Goal: Task Accomplishment & Management: Manage account settings

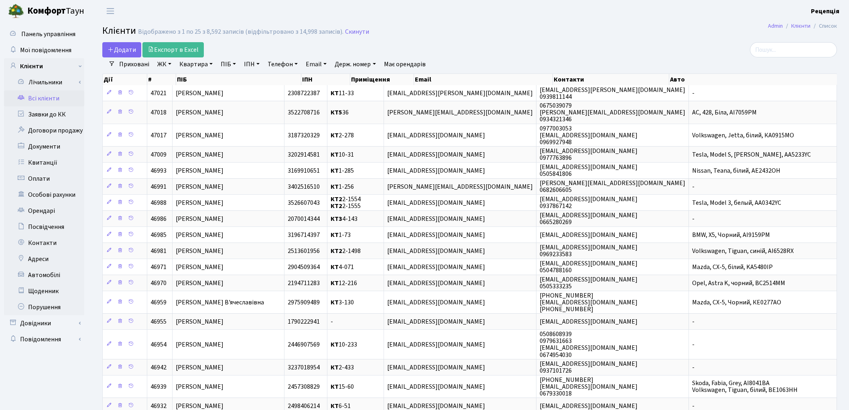
select select "25"
click at [33, 116] on link "Заявки до КК" at bounding box center [44, 114] width 80 height 16
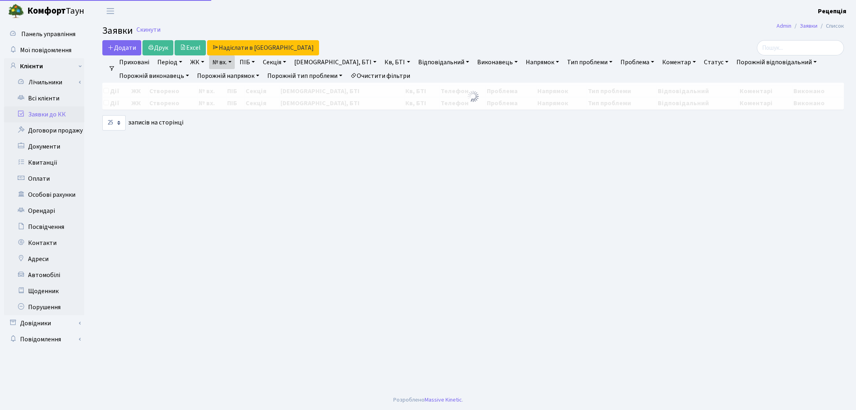
select select
select select "25"
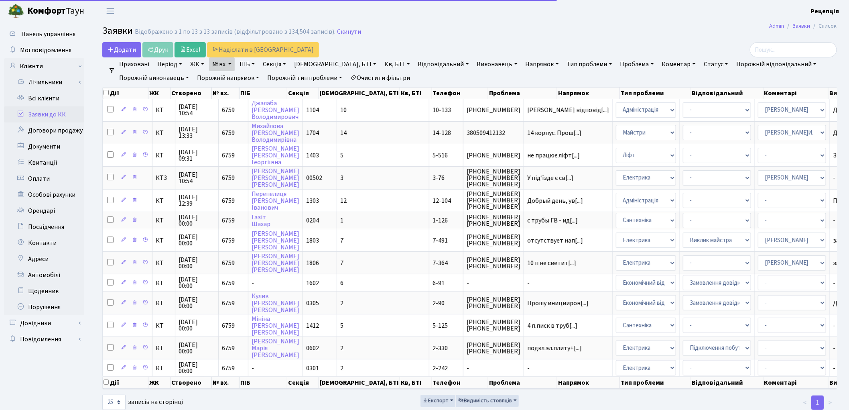
click at [389, 75] on link "Очистити фільтри" at bounding box center [380, 78] width 66 height 14
select select
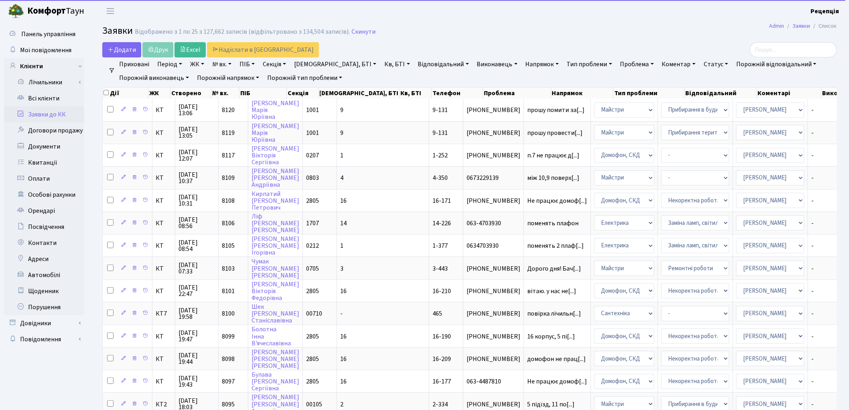
click at [192, 66] on link "ЖК" at bounding box center [197, 64] width 20 height 14
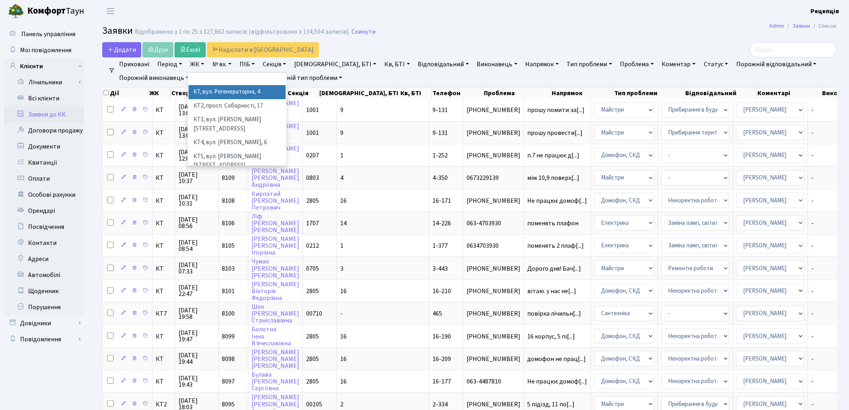
click at [223, 91] on li "КТ, вул. Регенераторна, 4" at bounding box center [237, 92] width 97 height 14
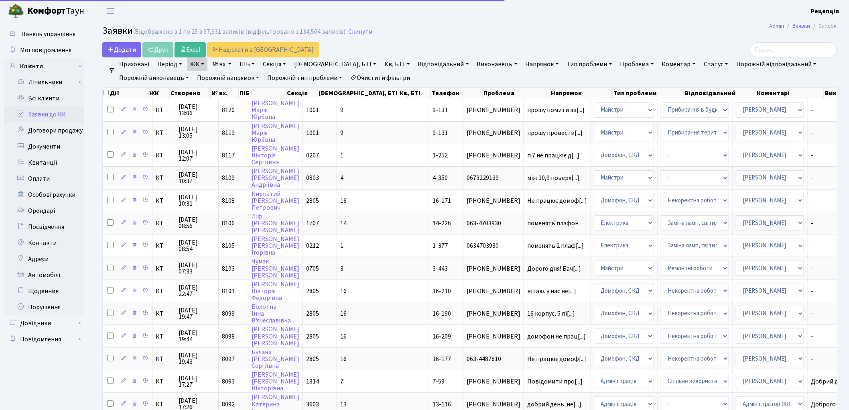
click at [381, 61] on link "Кв, БТІ" at bounding box center [397, 64] width 32 height 14
type input "6-40"
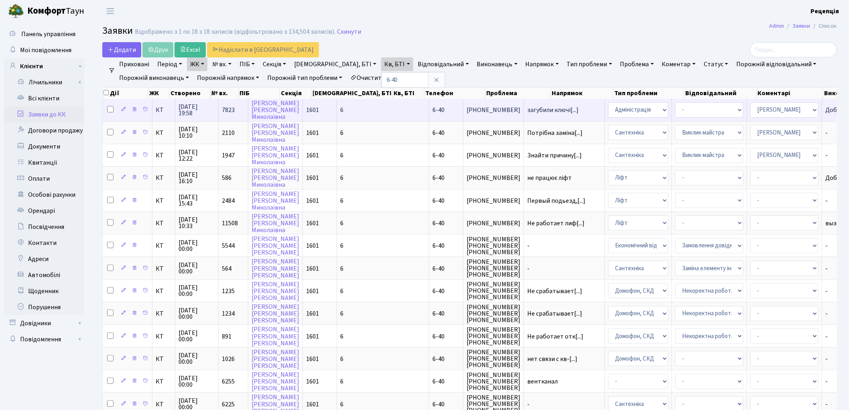
click at [433, 114] on span "6-40" at bounding box center [439, 110] width 12 height 9
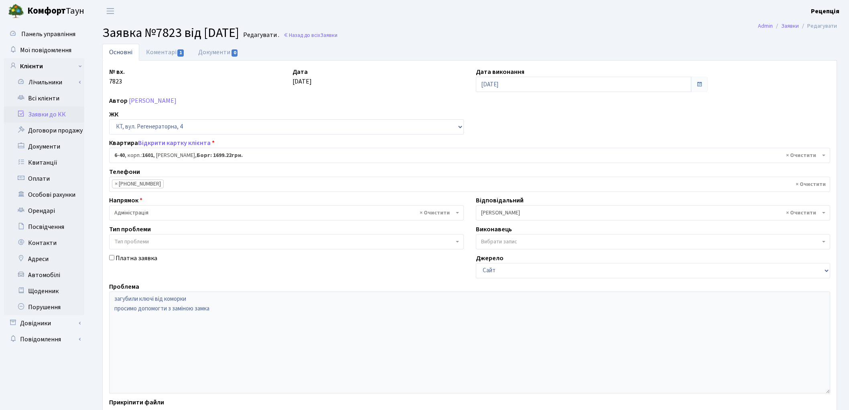
select select "5220"
click at [158, 53] on link "Коментарі 1" at bounding box center [165, 52] width 52 height 16
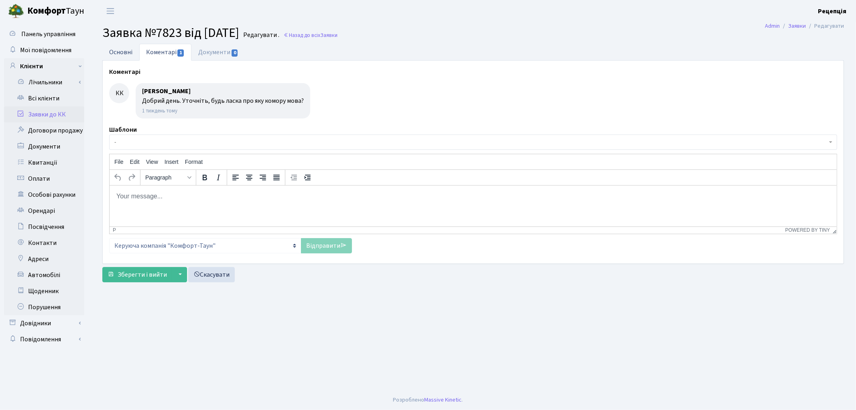
click at [119, 53] on link "Основні" at bounding box center [120, 52] width 37 height 16
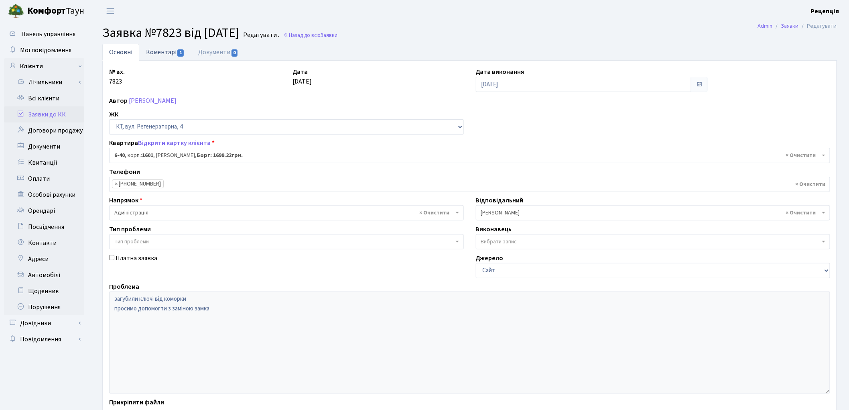
click at [163, 51] on link "Коментарі 1" at bounding box center [165, 52] width 52 height 16
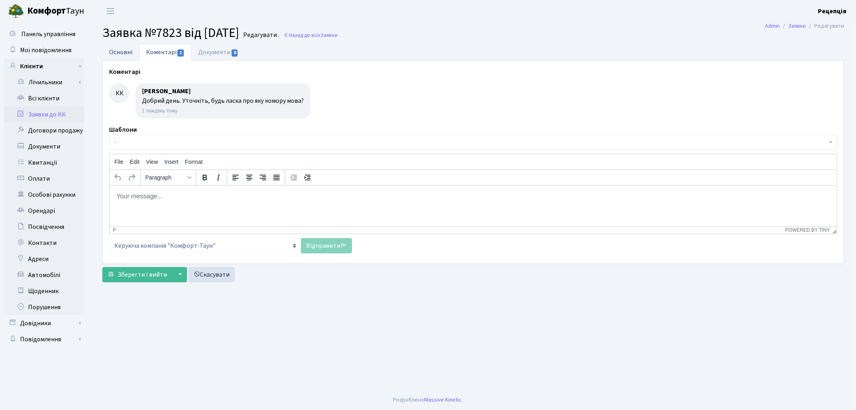
click at [130, 55] on link "Основні" at bounding box center [120, 52] width 37 height 16
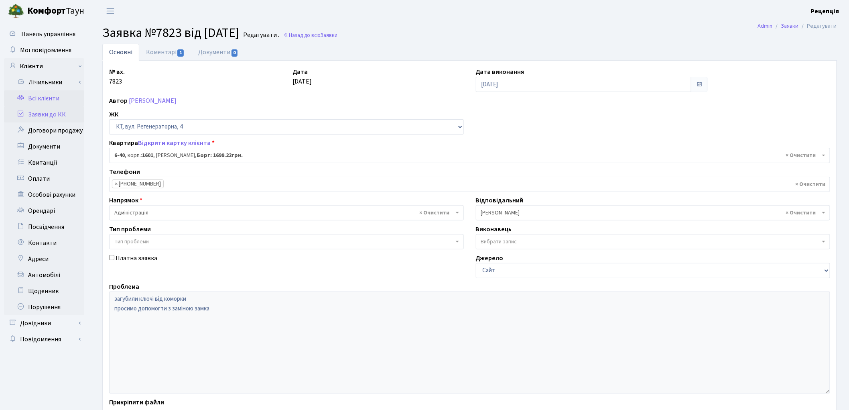
click at [55, 97] on link "Всі клієнти" at bounding box center [44, 98] width 80 height 16
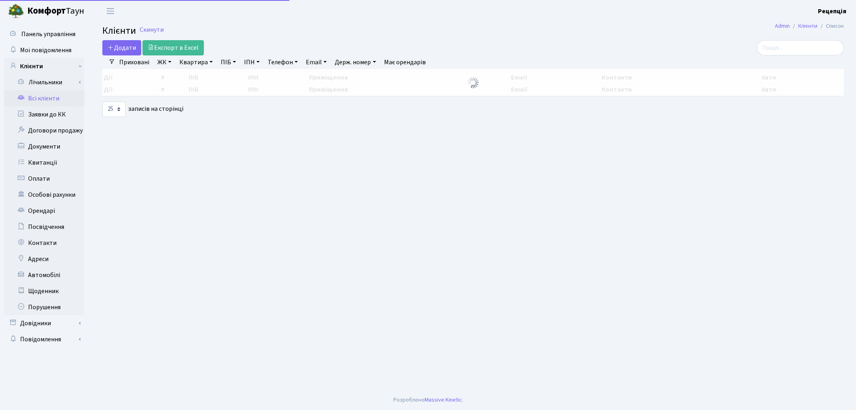
select select "25"
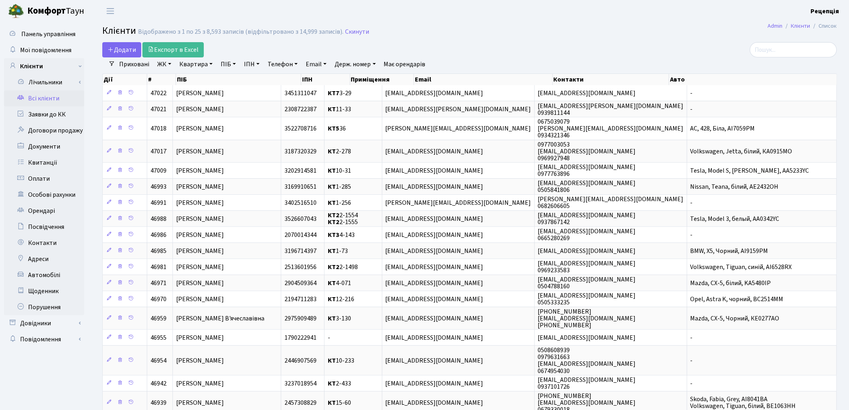
click at [167, 63] on link "ЖК" at bounding box center [164, 64] width 20 height 14
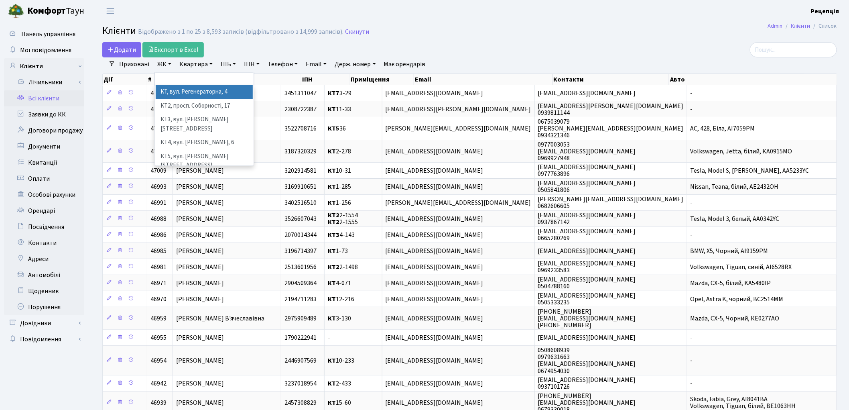
click at [191, 95] on li "КТ, вул. Регенераторна, 4" at bounding box center [204, 92] width 97 height 14
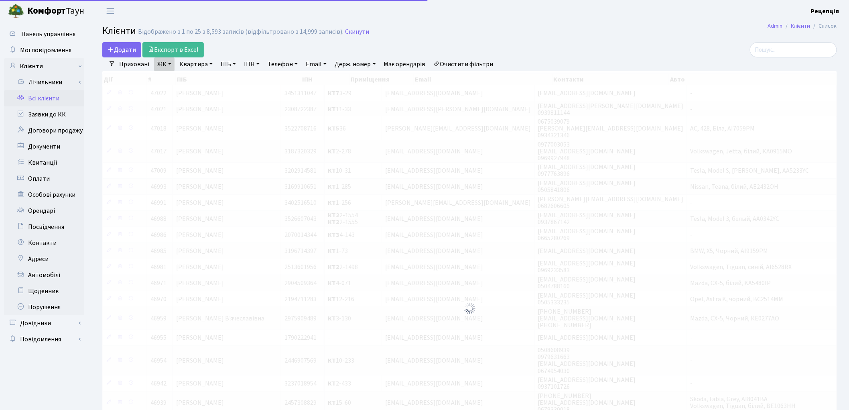
click at [185, 67] on link "Квартира" at bounding box center [196, 64] width 40 height 14
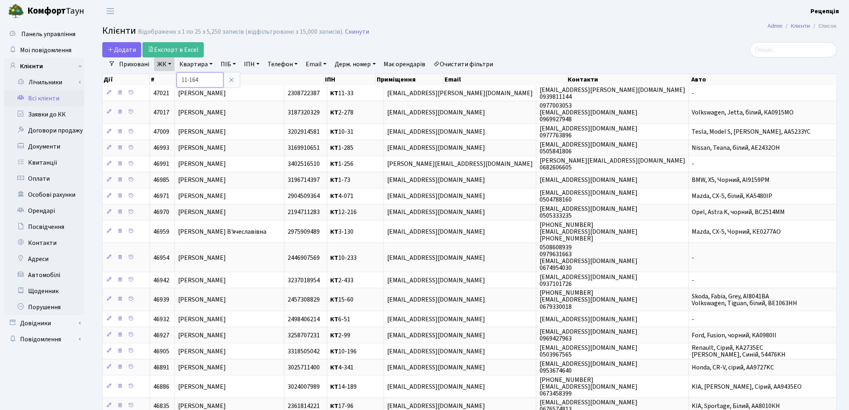
type input "11-164"
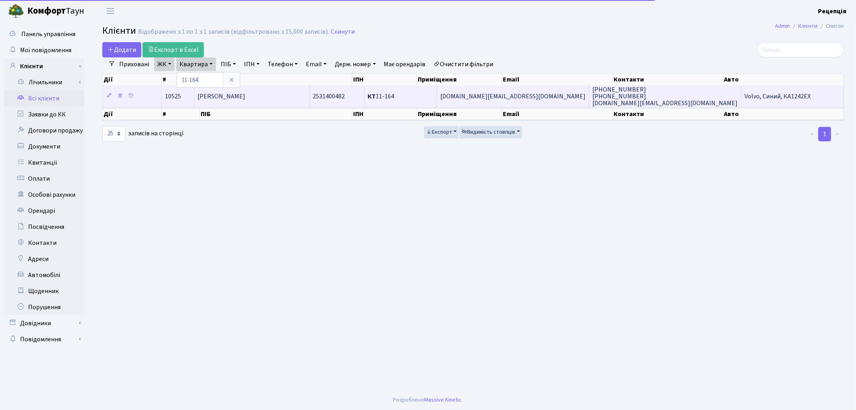
click at [254, 89] on td "[PERSON_NAME] [PERSON_NAME]" at bounding box center [252, 96] width 116 height 22
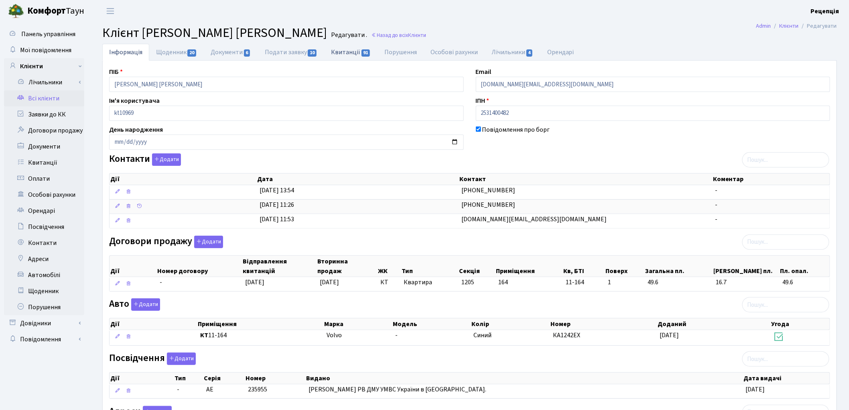
click at [345, 49] on link "Квитанції 91" at bounding box center [350, 52] width 53 height 16
select select "25"
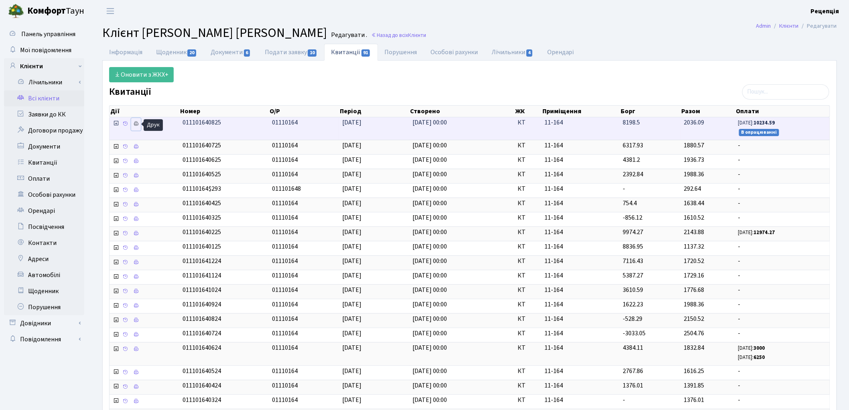
click at [139, 125] on link at bounding box center [136, 124] width 10 height 12
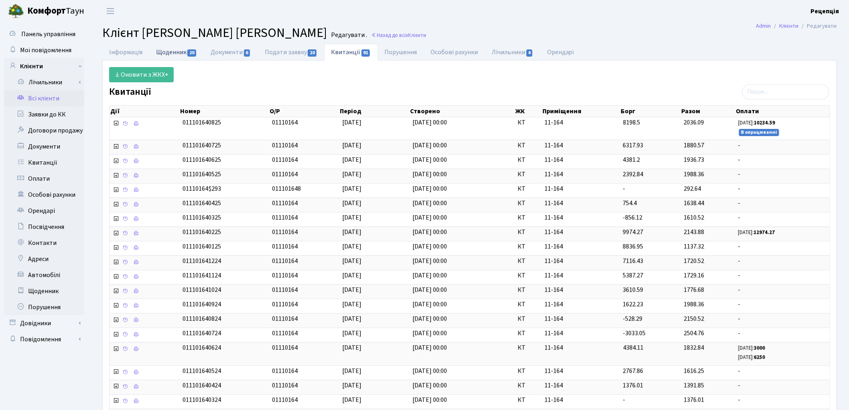
click at [186, 50] on link "Щоденник 20" at bounding box center [176, 52] width 55 height 16
select select "25"
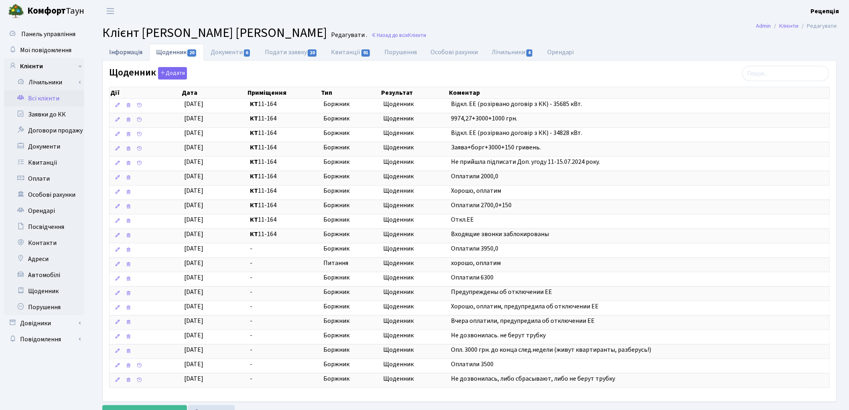
click at [131, 54] on link "Інформація" at bounding box center [125, 52] width 47 height 16
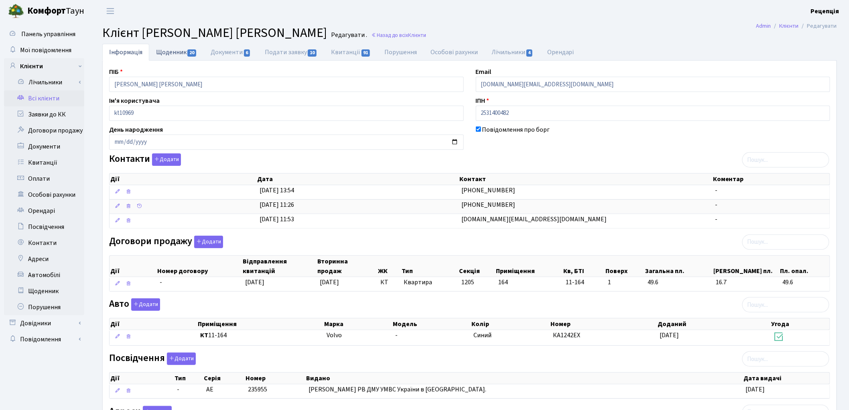
click at [186, 59] on link "Щоденник 20" at bounding box center [176, 52] width 55 height 16
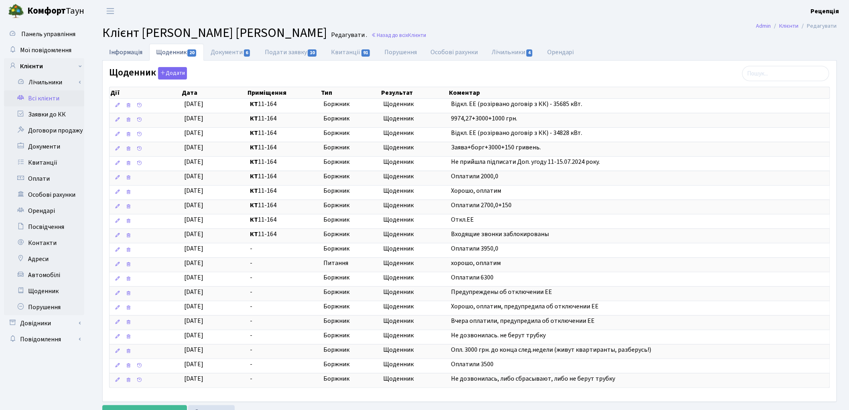
click at [132, 55] on link "Інформація" at bounding box center [125, 52] width 47 height 16
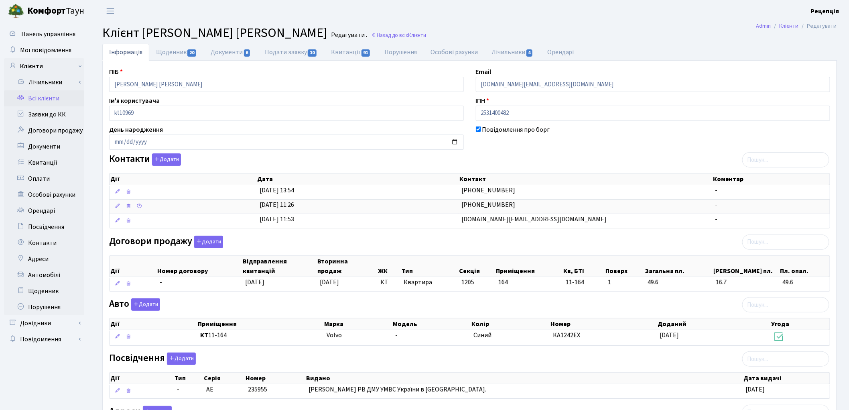
click at [55, 100] on link "Всі клієнти" at bounding box center [44, 98] width 80 height 16
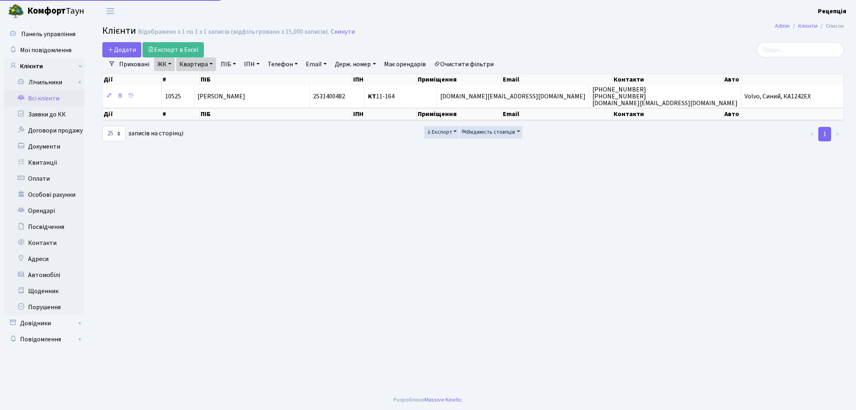
select select "25"
click at [450, 60] on link "Очистити фільтри" at bounding box center [464, 64] width 66 height 14
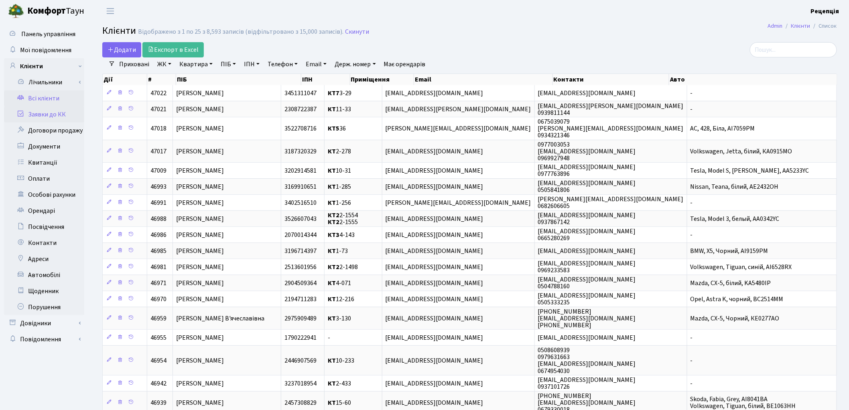
click at [46, 114] on link "Заявки до КК" at bounding box center [44, 114] width 80 height 16
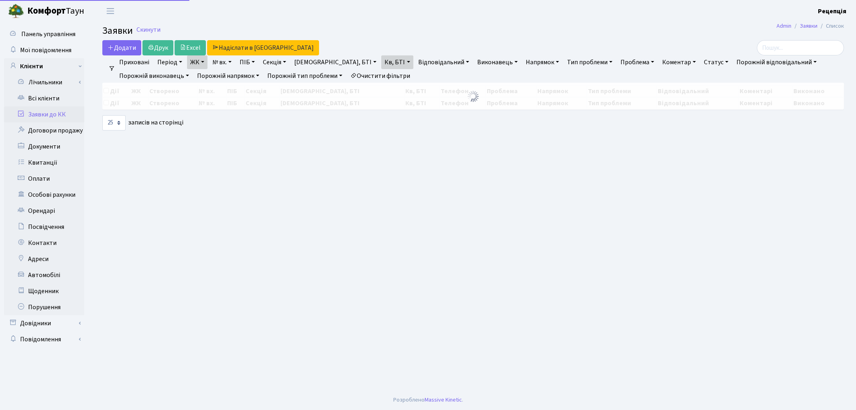
select select "25"
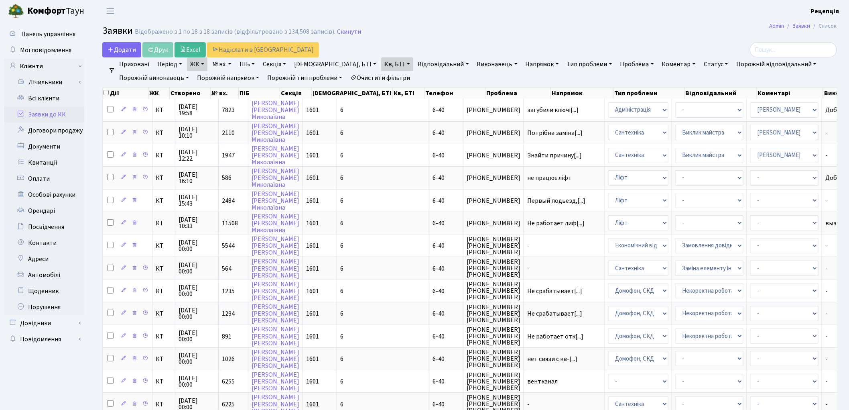
click at [383, 73] on link "Очистити фільтри" at bounding box center [380, 78] width 66 height 14
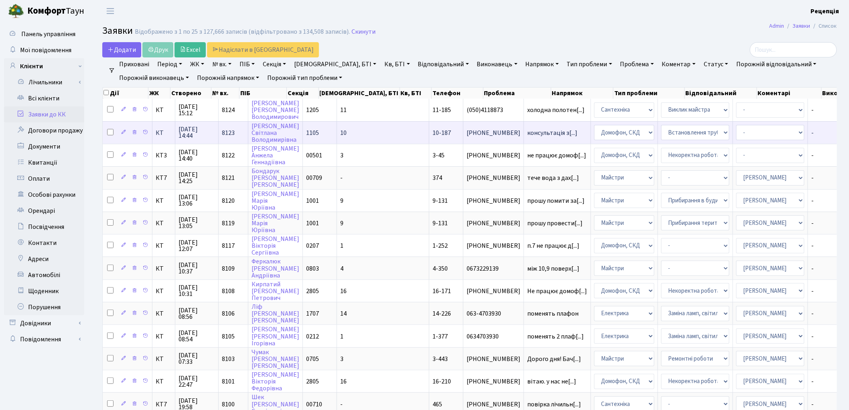
click at [524, 138] on td "консультація з[...]" at bounding box center [557, 132] width 67 height 22
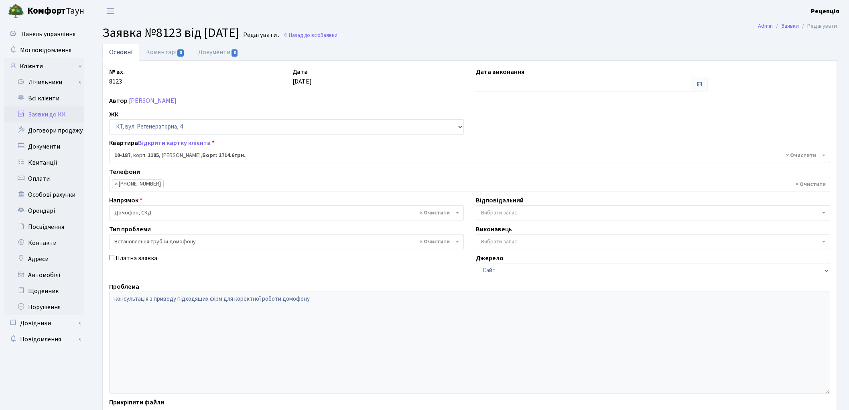
select select "6756"
select select "5"
click at [67, 112] on link "Заявки до КК" at bounding box center [44, 114] width 80 height 16
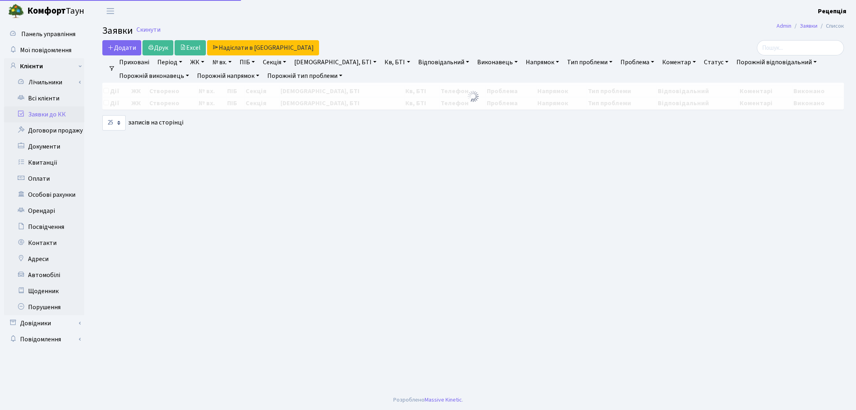
select select "25"
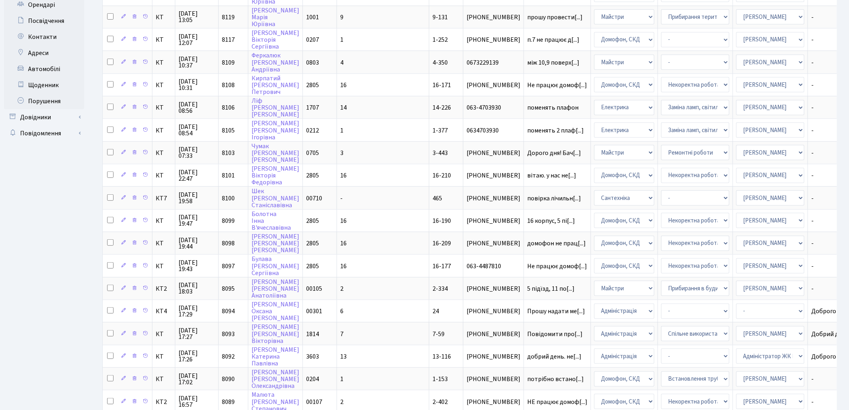
scroll to position [221, 0]
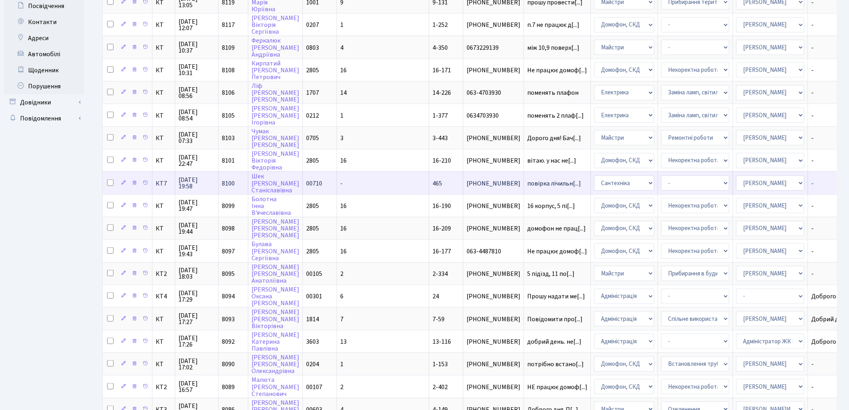
click at [524, 179] on td "повірка лічильн[...]" at bounding box center [557, 182] width 67 height 22
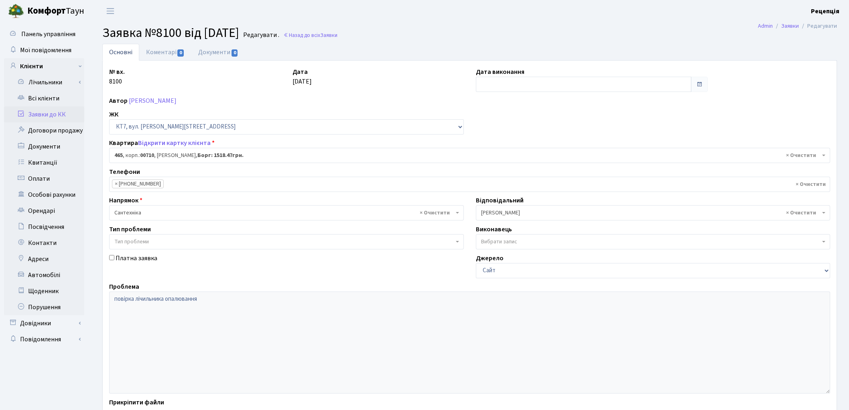
select select "18913"
click at [62, 114] on link "Заявки до КК" at bounding box center [44, 114] width 80 height 16
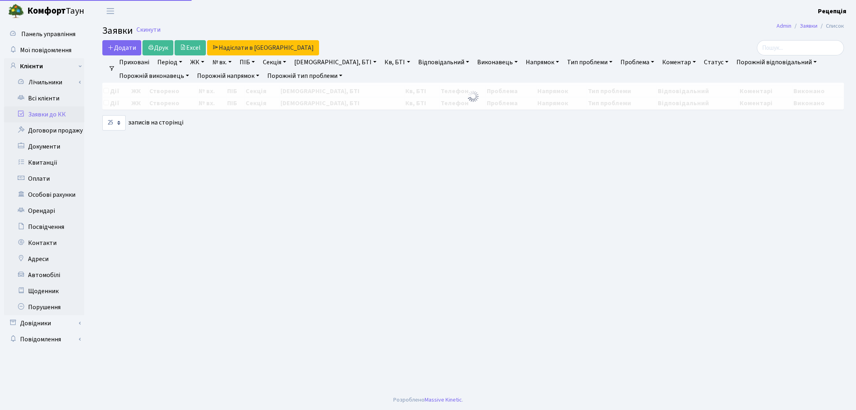
select select "25"
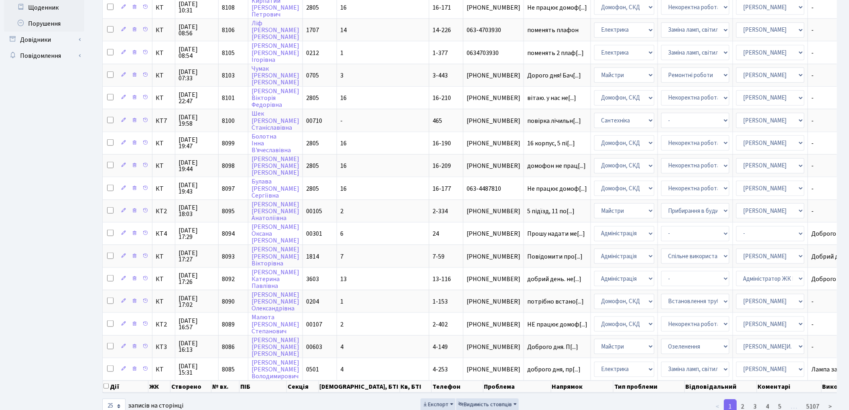
scroll to position [291, 0]
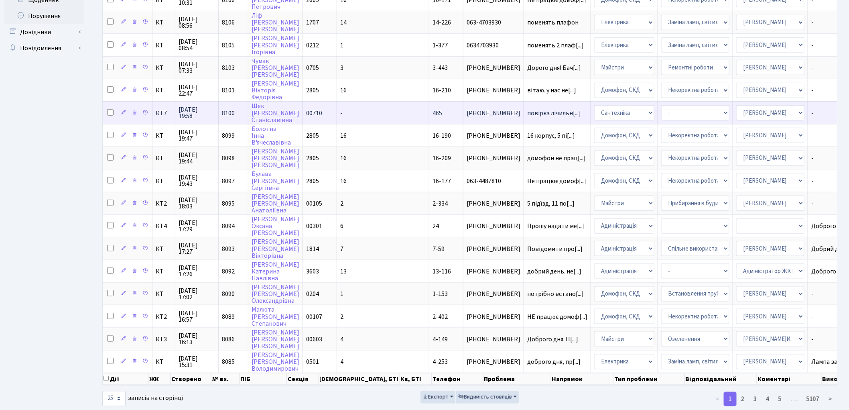
click at [524, 104] on td "повірка лічильн[...]" at bounding box center [557, 112] width 67 height 22
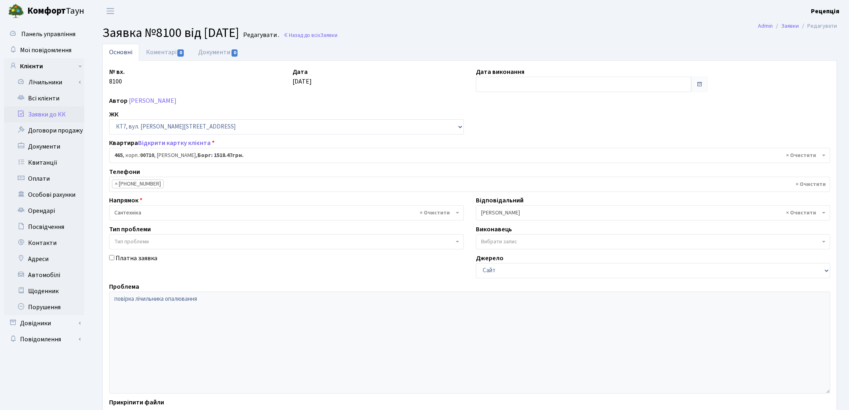
select select "18913"
click at [56, 112] on link "Заявки до КК" at bounding box center [44, 114] width 80 height 16
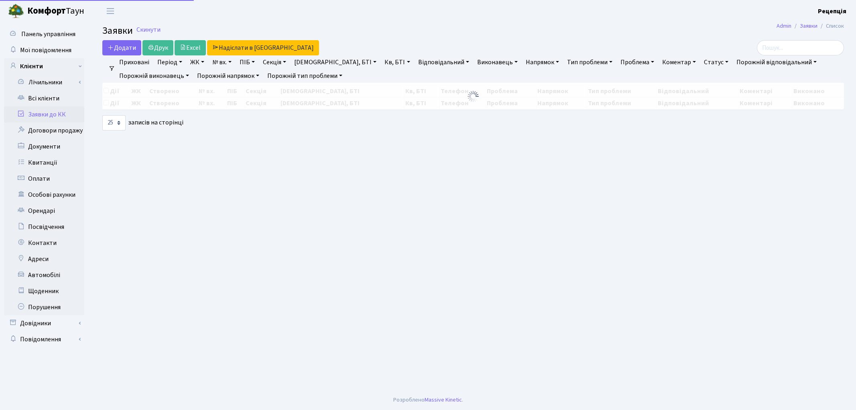
select select "25"
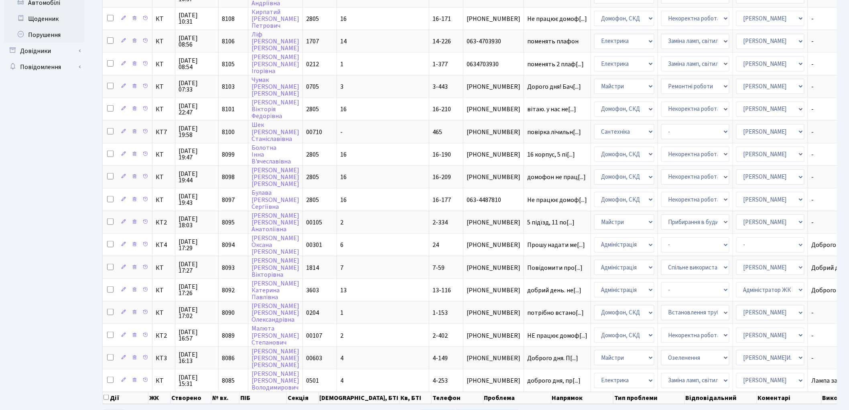
scroll to position [293, 0]
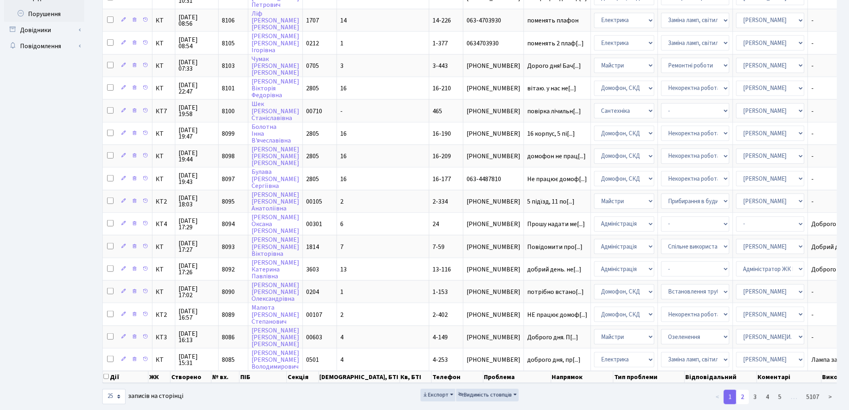
drag, startPoint x: 746, startPoint y: 380, endPoint x: 739, endPoint y: 381, distance: 7.0
click at [746, 390] on link "2" at bounding box center [742, 397] width 13 height 14
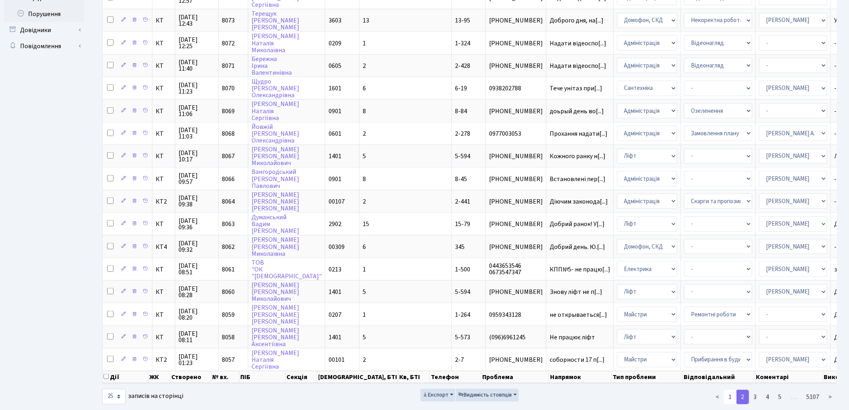
click at [733, 390] on link "1" at bounding box center [730, 397] width 13 height 14
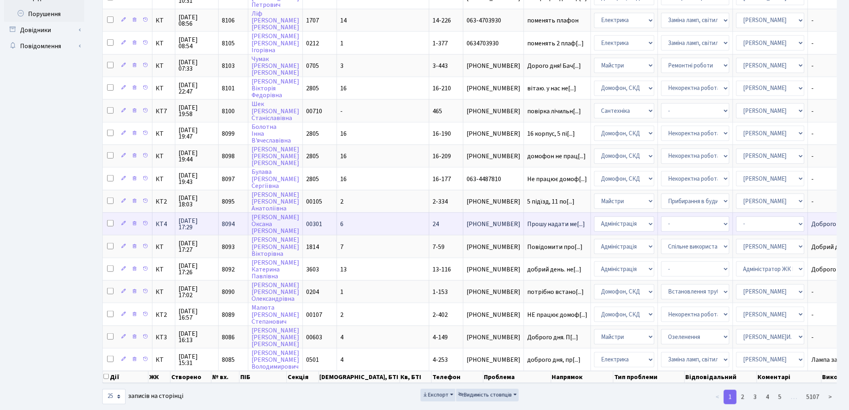
click at [429, 212] on td "24" at bounding box center [446, 223] width 34 height 22
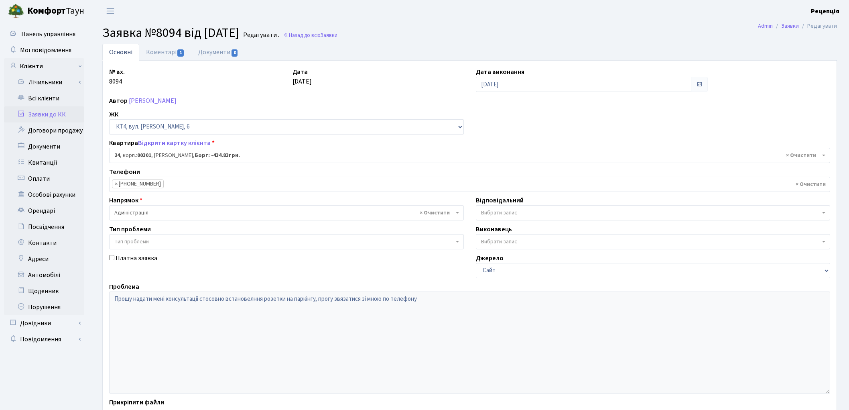
select select "16754"
click at [167, 51] on link "Коментарі 1" at bounding box center [165, 52] width 52 height 16
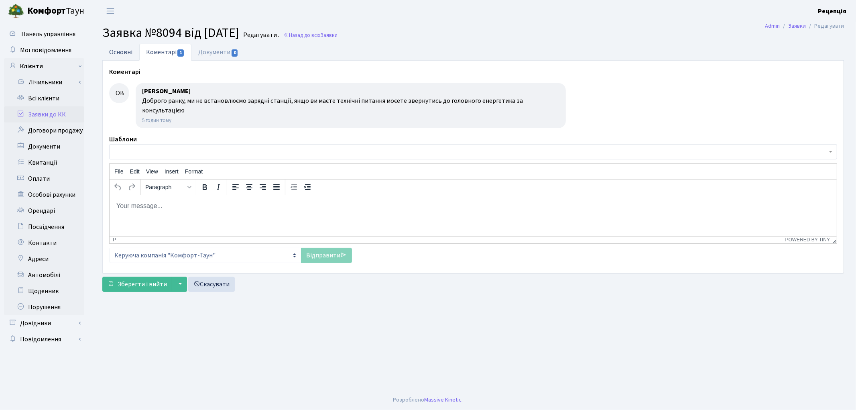
click at [134, 51] on link "Основні" at bounding box center [120, 52] width 37 height 16
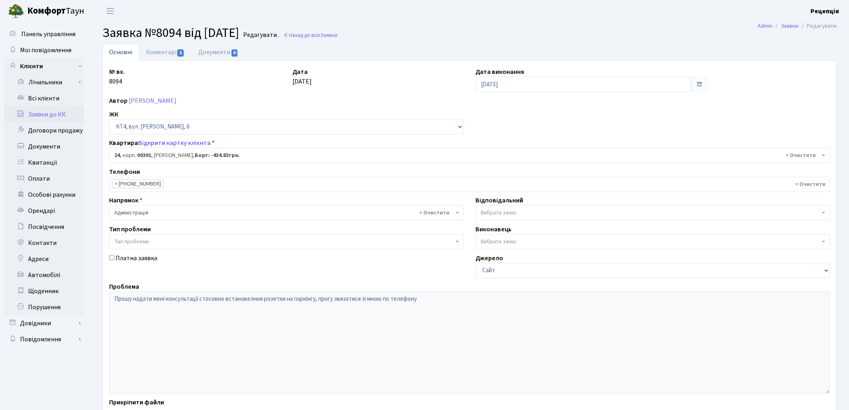
click at [51, 112] on link "Заявки до КК" at bounding box center [44, 114] width 80 height 16
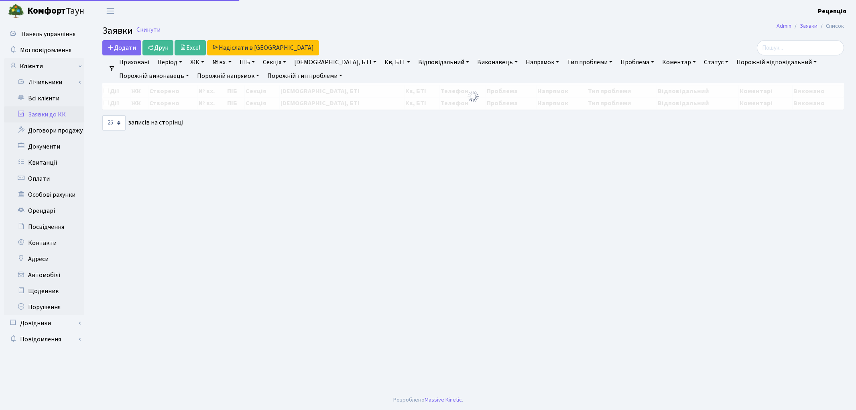
select select "25"
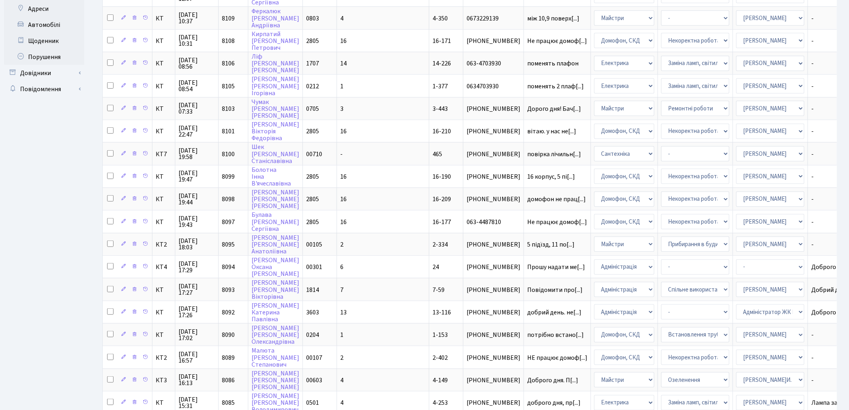
scroll to position [293, 0]
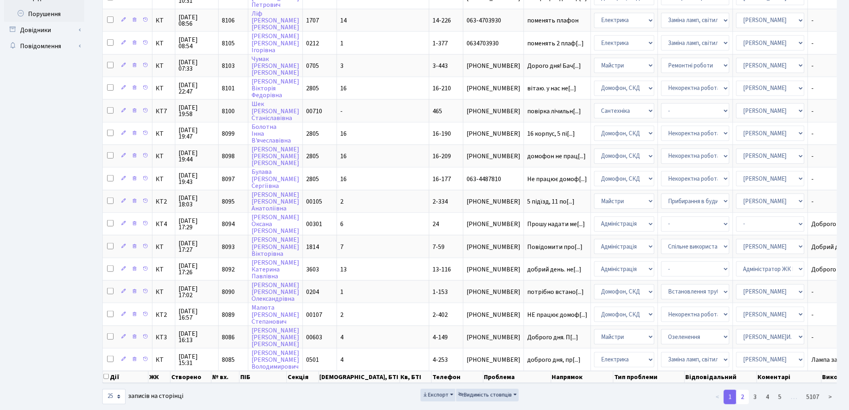
click at [740, 390] on link "2" at bounding box center [742, 397] width 13 height 14
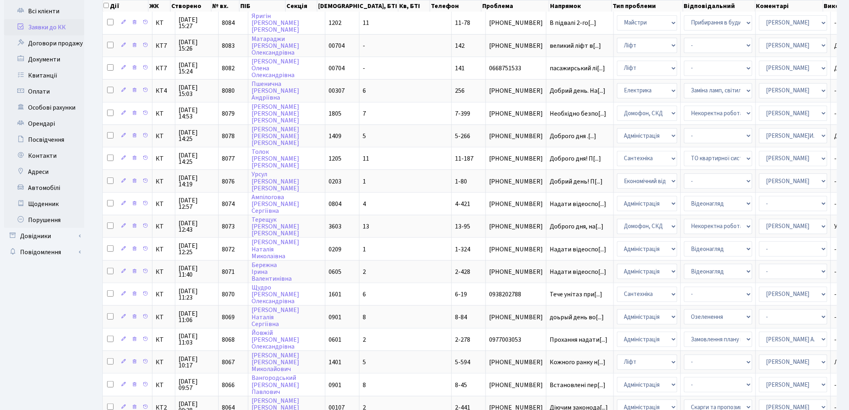
scroll to position [0, 0]
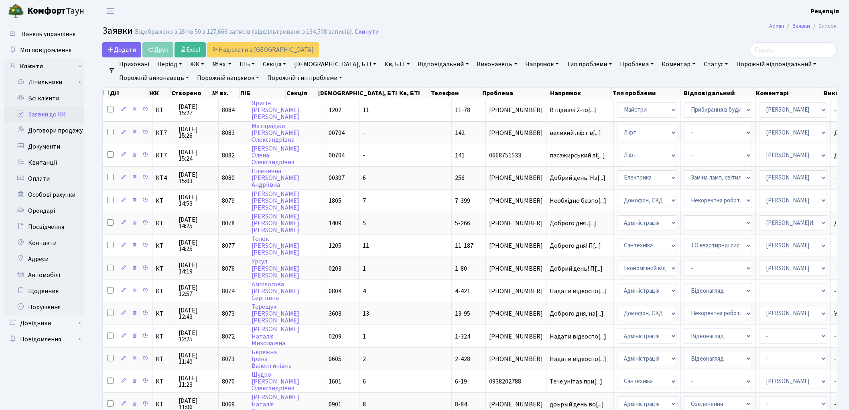
click at [47, 113] on link "Заявки до КК" at bounding box center [44, 114] width 80 height 16
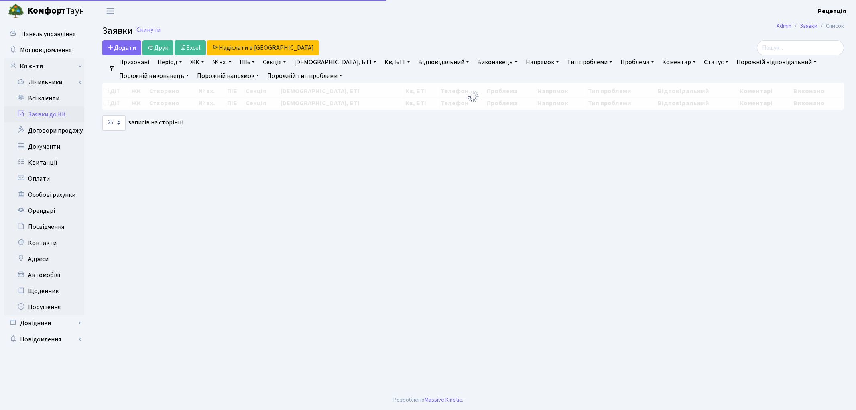
select select "25"
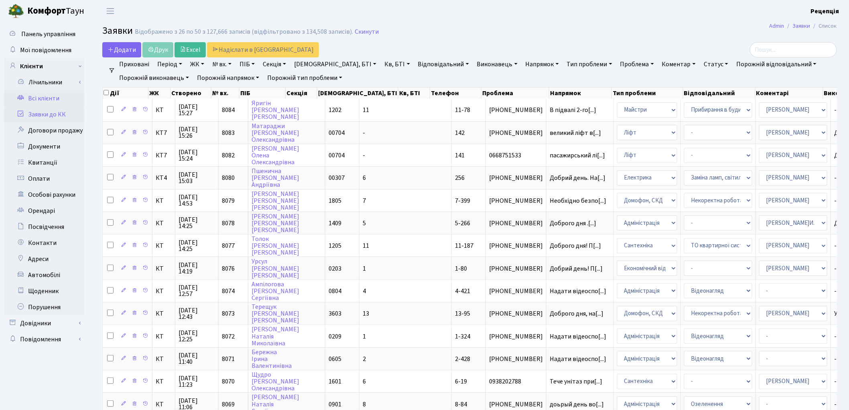
click at [47, 98] on link "Всі клієнти" at bounding box center [44, 98] width 80 height 16
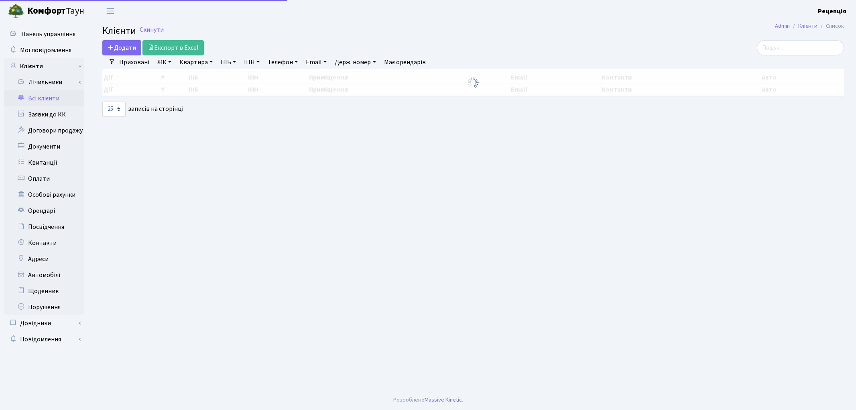
select select "25"
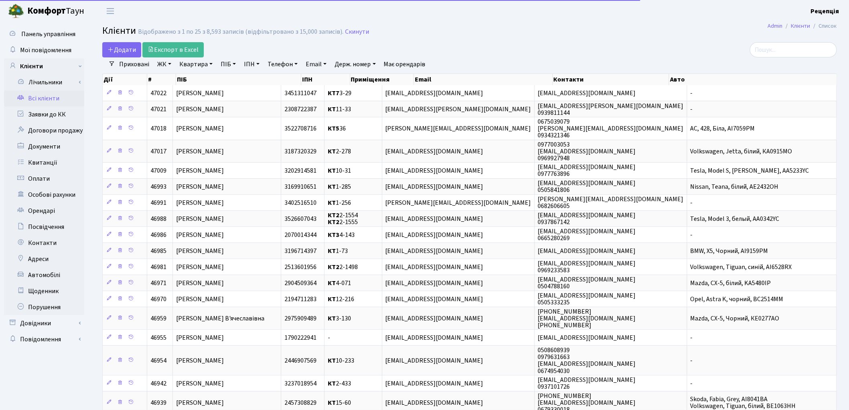
click at [168, 66] on link "ЖК" at bounding box center [164, 64] width 20 height 14
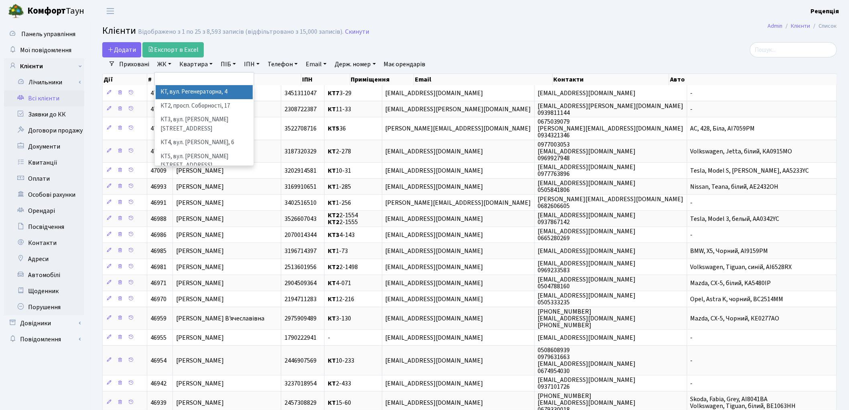
click at [177, 91] on li "КТ, вул. Регенераторна, 4" at bounding box center [204, 92] width 97 height 14
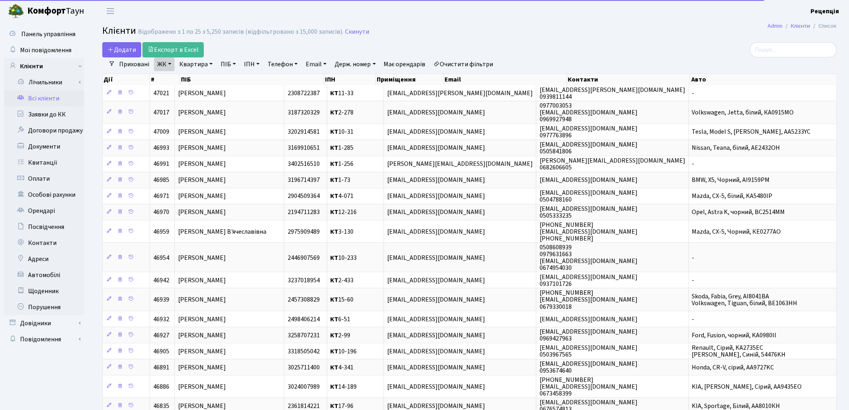
click at [191, 64] on link "Квартира" at bounding box center [196, 64] width 40 height 14
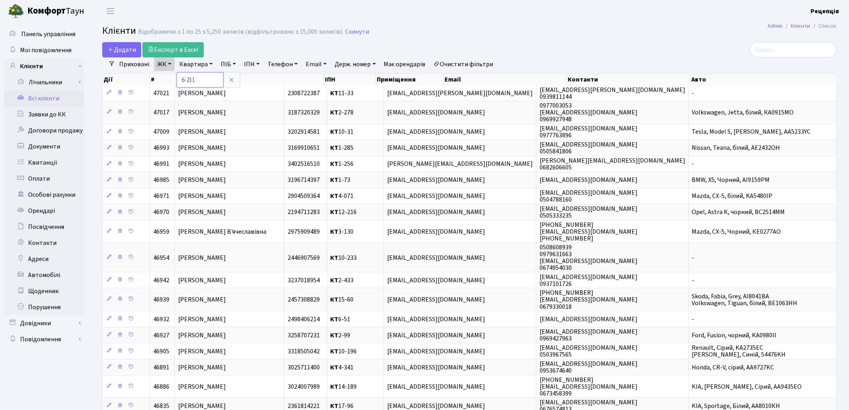
type input "6-211"
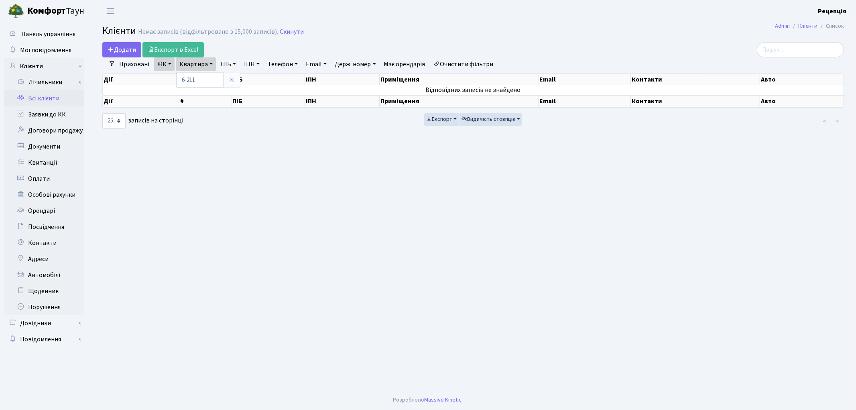
click at [229, 81] on icon at bounding box center [231, 80] width 6 height 6
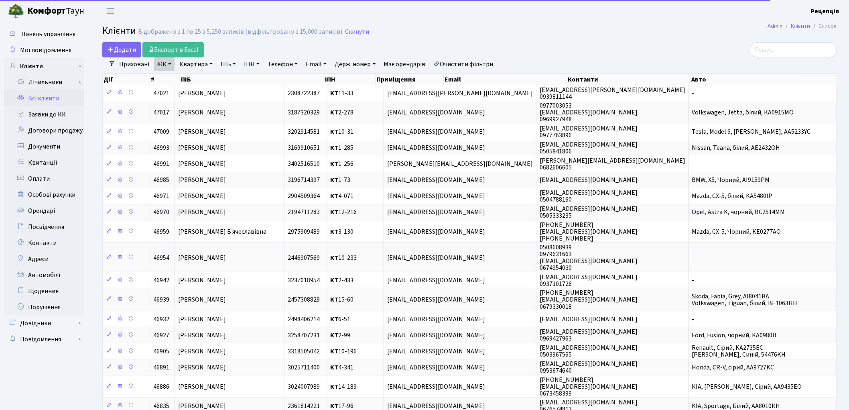
click at [191, 65] on link "Квартира" at bounding box center [196, 64] width 40 height 14
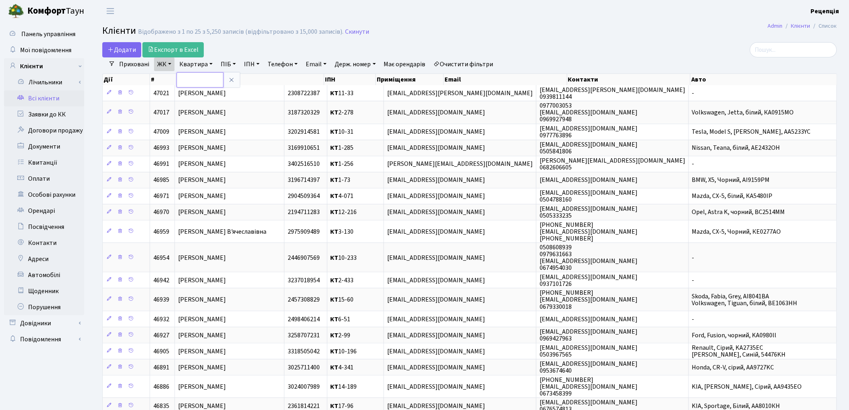
click at [200, 79] on input "text" at bounding box center [200, 79] width 47 height 15
type input "11-211"
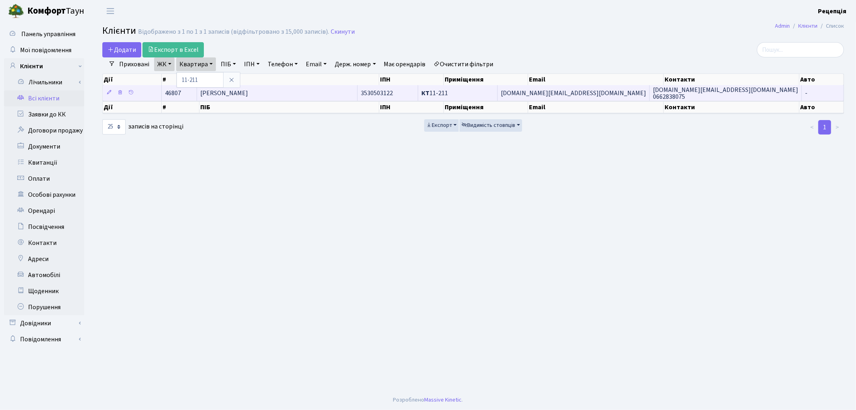
click at [337, 91] on td "Тимошенко Марина Володимирівна" at bounding box center [277, 93] width 160 height 16
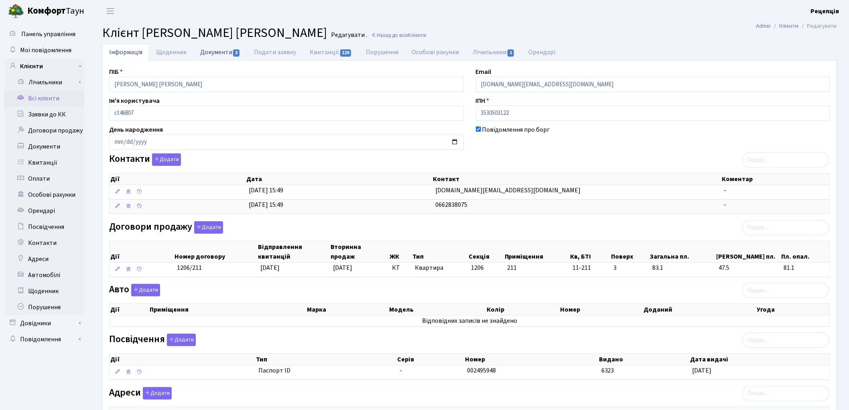
click at [217, 51] on link "Документи 3" at bounding box center [220, 52] width 54 height 16
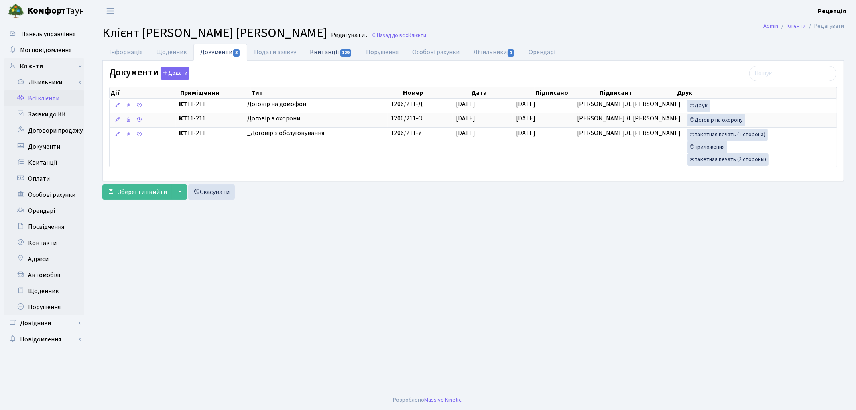
click at [329, 51] on link "Квитанції 129" at bounding box center [331, 52] width 56 height 16
select select "25"
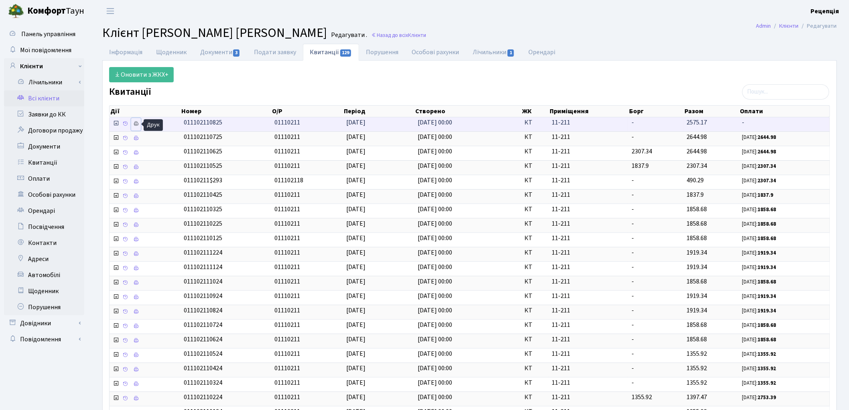
click at [137, 126] on icon at bounding box center [136, 124] width 6 height 6
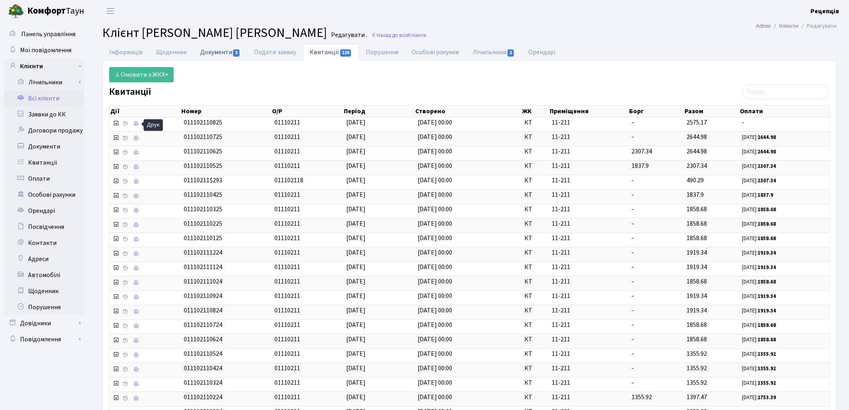
click at [210, 58] on link "Документи 3" at bounding box center [220, 52] width 54 height 16
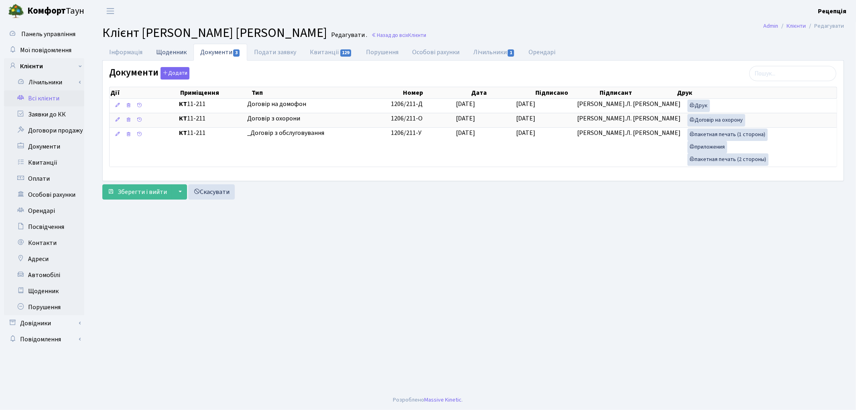
click at [158, 57] on link "Щоденник" at bounding box center [171, 52] width 44 height 16
select select "25"
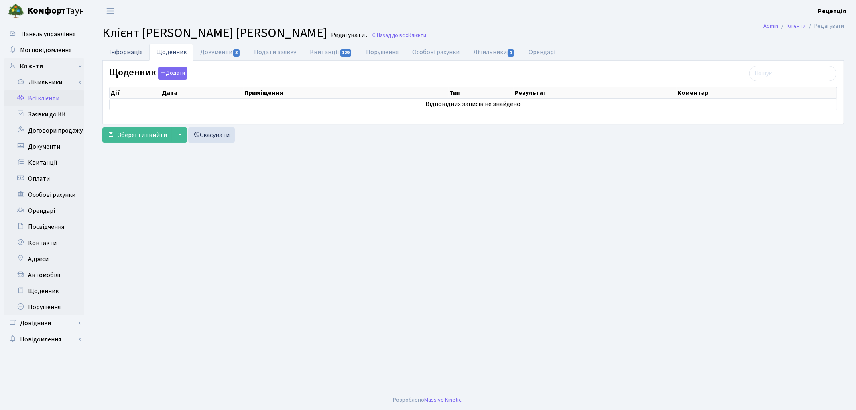
click at [130, 55] on link "Інформація" at bounding box center [125, 52] width 47 height 16
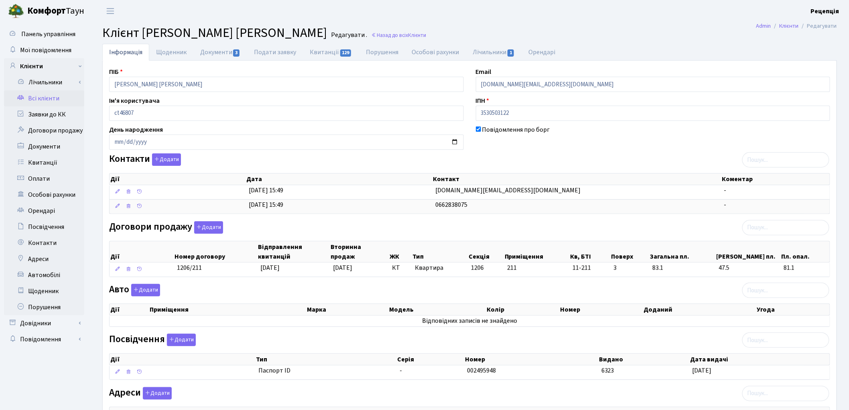
click at [65, 99] on link "Всі клієнти" at bounding box center [44, 98] width 80 height 16
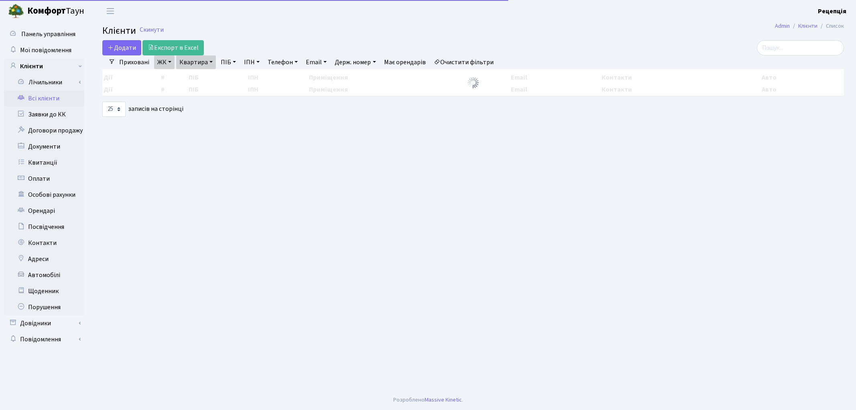
select select "25"
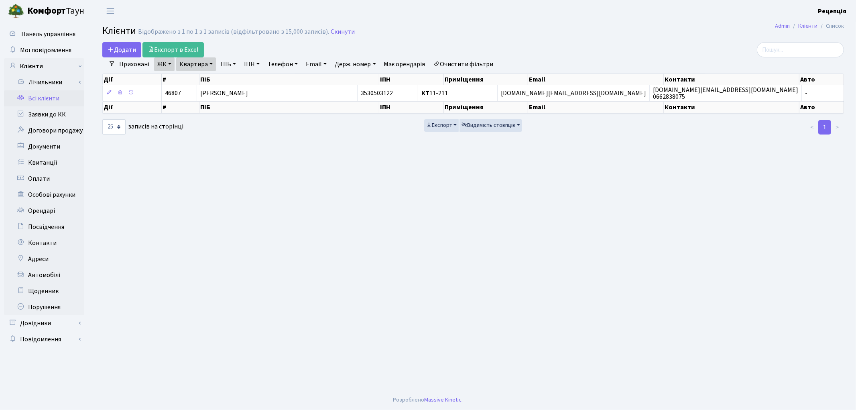
click at [466, 63] on link "Очистити фільтри" at bounding box center [464, 64] width 66 height 14
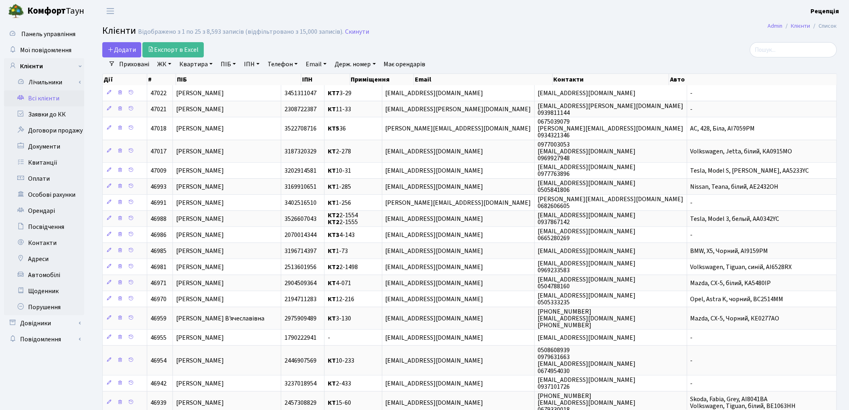
click at [165, 70] on link "ЖК" at bounding box center [164, 64] width 20 height 14
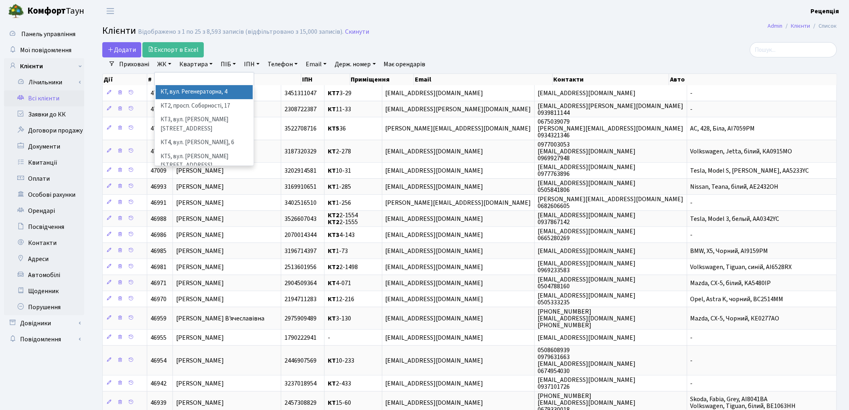
click at [177, 90] on li "КТ, вул. Регенераторна, 4" at bounding box center [204, 92] width 97 height 14
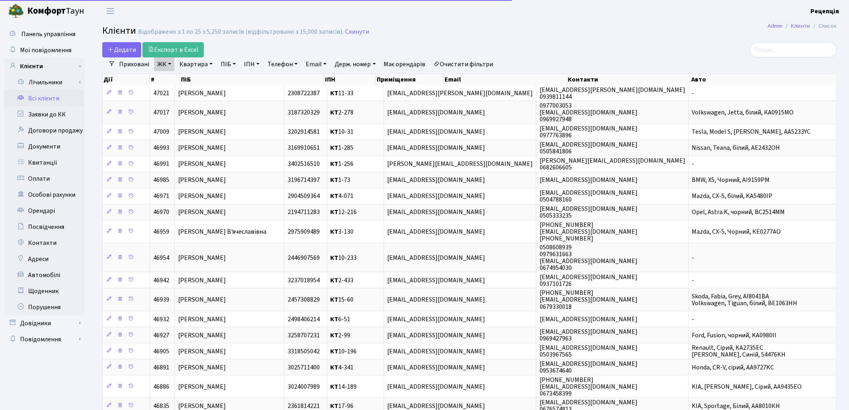
click at [195, 65] on link "Квартира" at bounding box center [196, 64] width 40 height 14
type input "11-164"
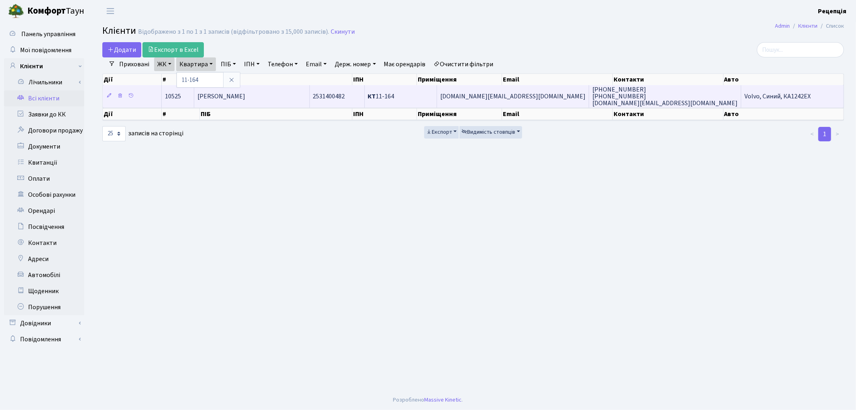
click at [245, 99] on span "[PERSON_NAME]" at bounding box center [221, 96] width 48 height 9
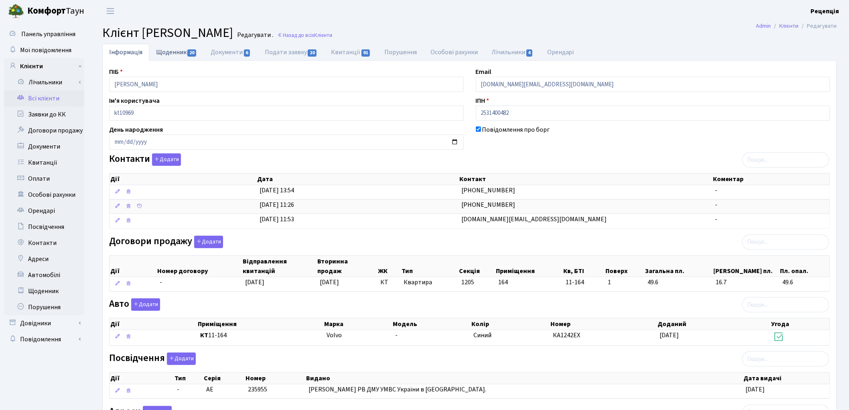
click at [183, 53] on link "Щоденник 20" at bounding box center [176, 52] width 55 height 16
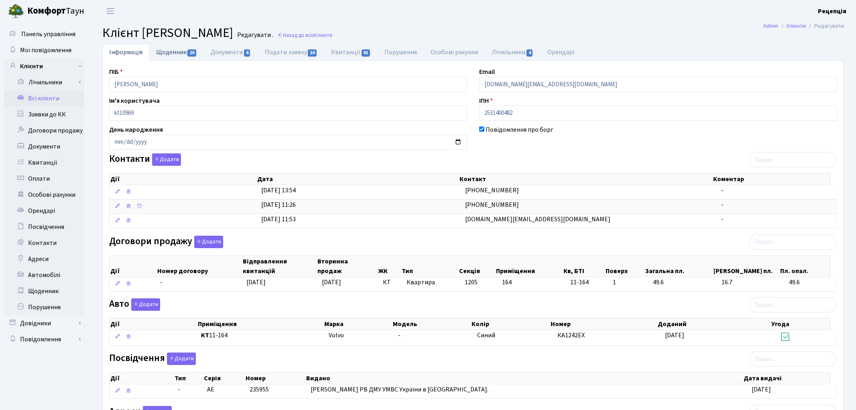
select select "25"
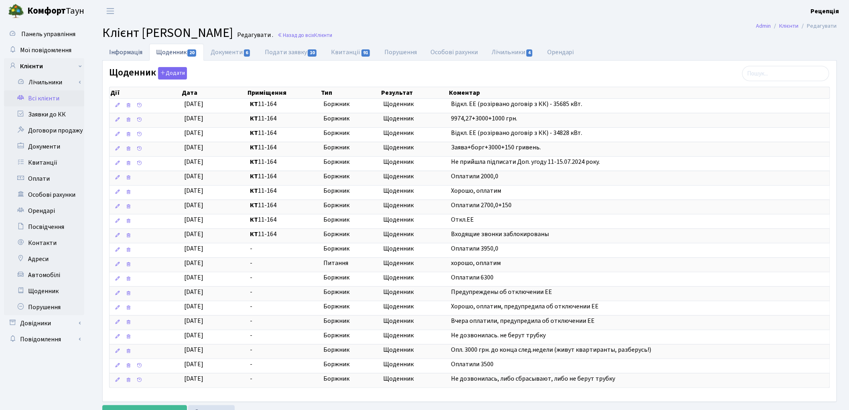
drag, startPoint x: 142, startPoint y: 51, endPoint x: 147, endPoint y: 53, distance: 5.2
click at [142, 51] on link "Інформація" at bounding box center [125, 52] width 47 height 16
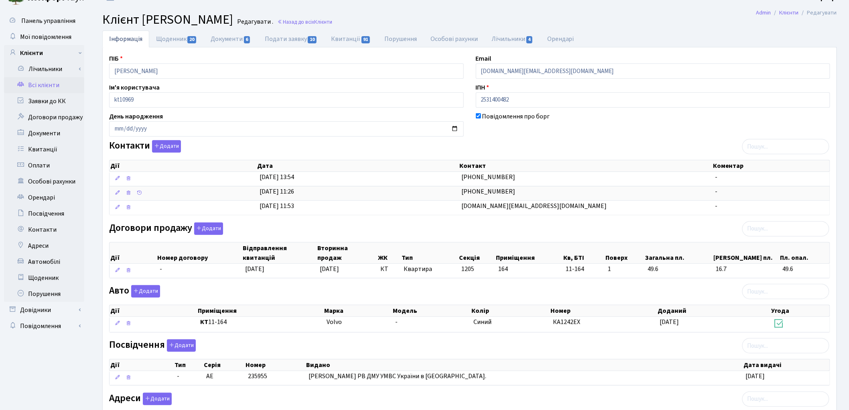
scroll to position [7, 0]
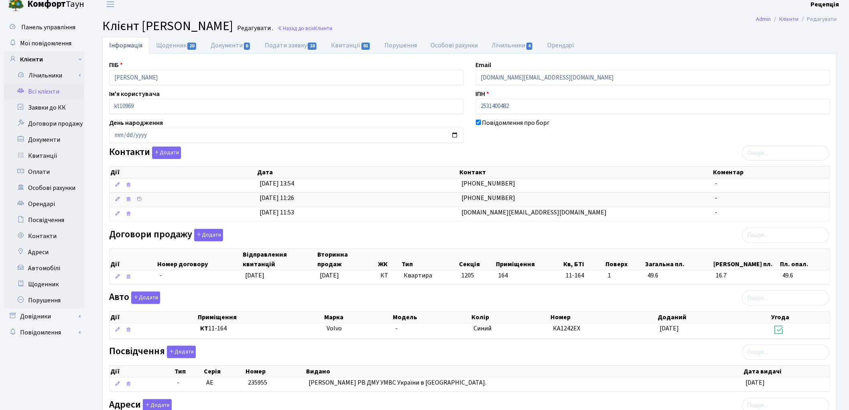
click at [49, 88] on link "Всі клієнти" at bounding box center [44, 91] width 80 height 16
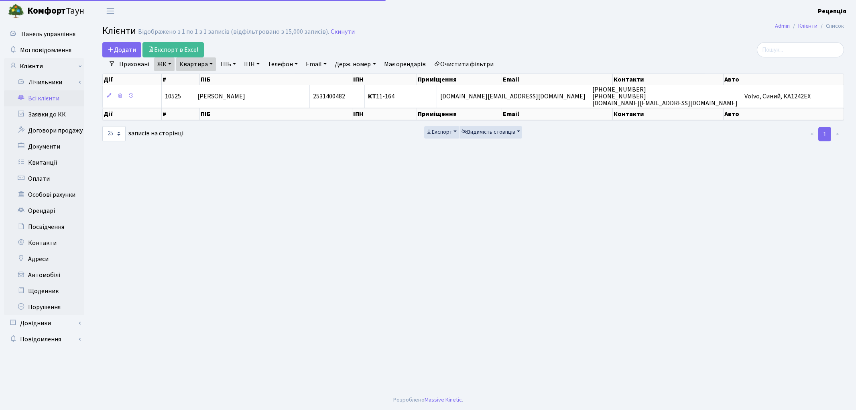
select select "25"
click at [467, 65] on link "Очистити фільтри" at bounding box center [464, 64] width 66 height 14
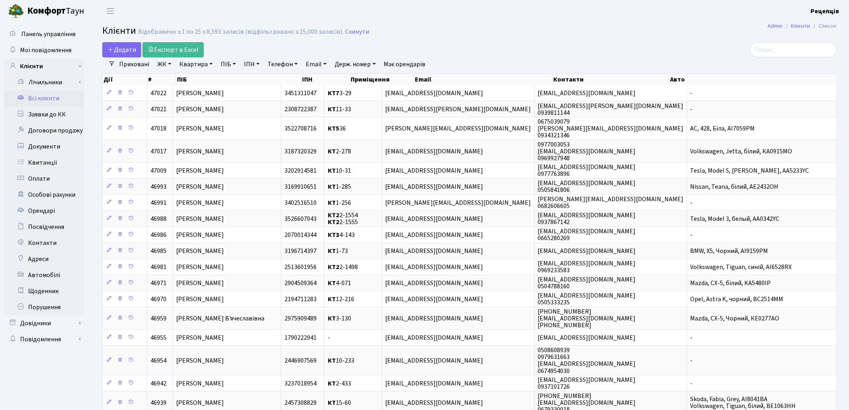
click at [162, 69] on link "ЖК" at bounding box center [164, 64] width 20 height 14
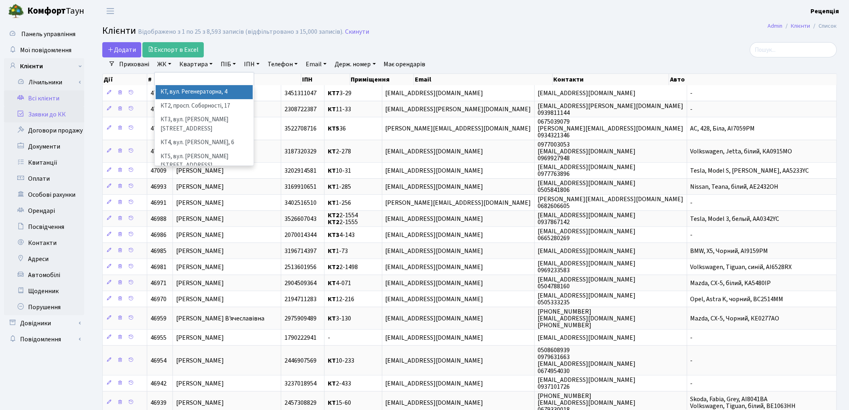
click at [37, 114] on link "Заявки до КК" at bounding box center [44, 114] width 80 height 16
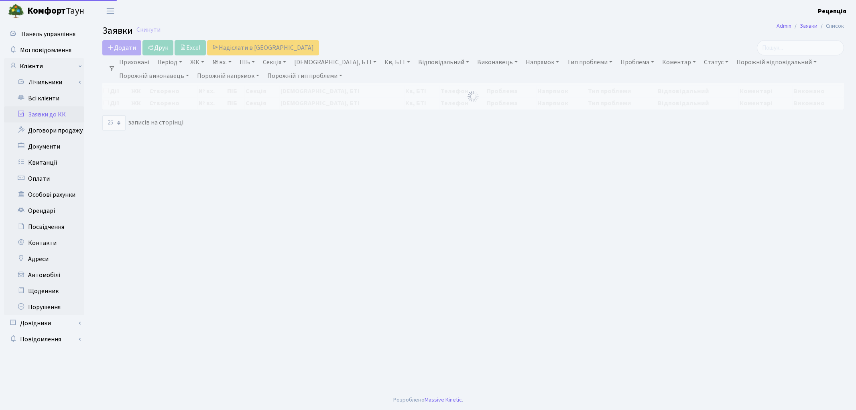
select select
select select "25"
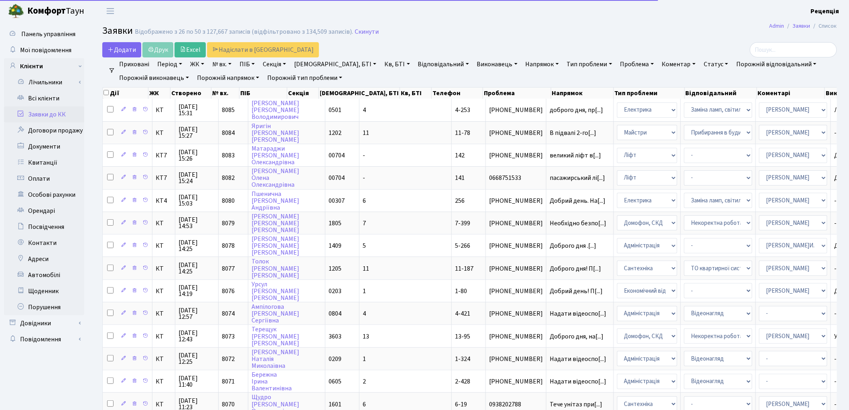
click at [193, 69] on link "ЖК" at bounding box center [197, 64] width 20 height 14
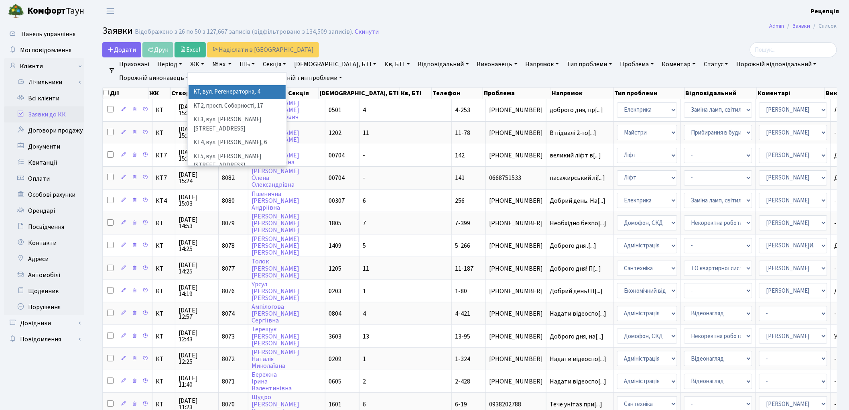
click at [206, 94] on li "КТ, вул. Регенераторна, 4" at bounding box center [237, 92] width 97 height 14
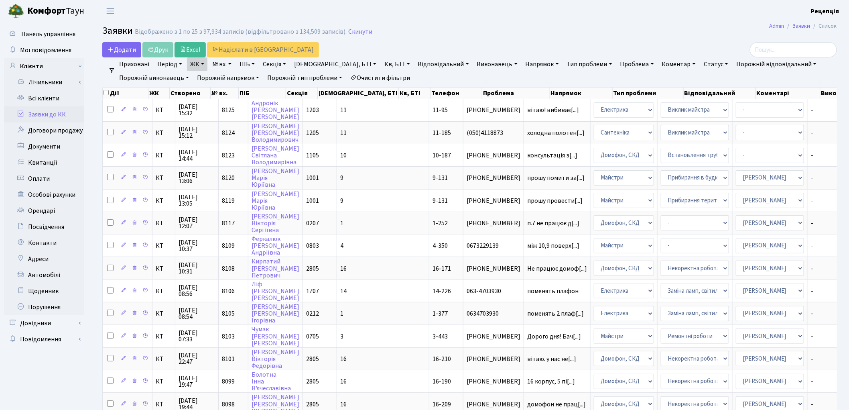
click at [381, 64] on link "Кв, БТІ" at bounding box center [397, 64] width 32 height 14
type input "11-95"
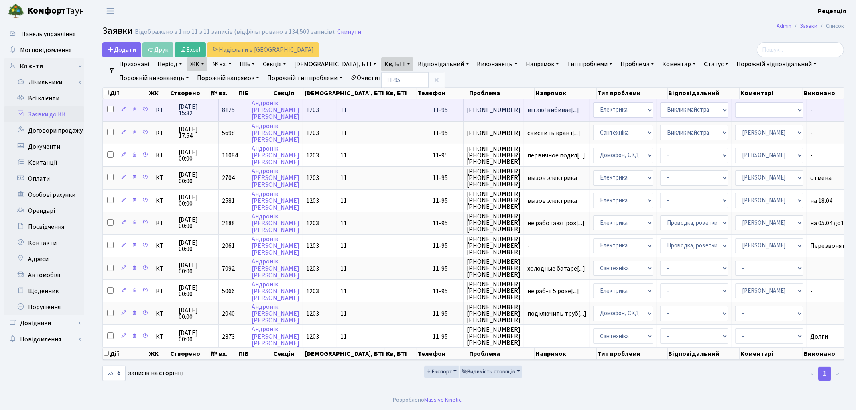
click at [429, 115] on td "11-95" at bounding box center [446, 110] width 34 height 22
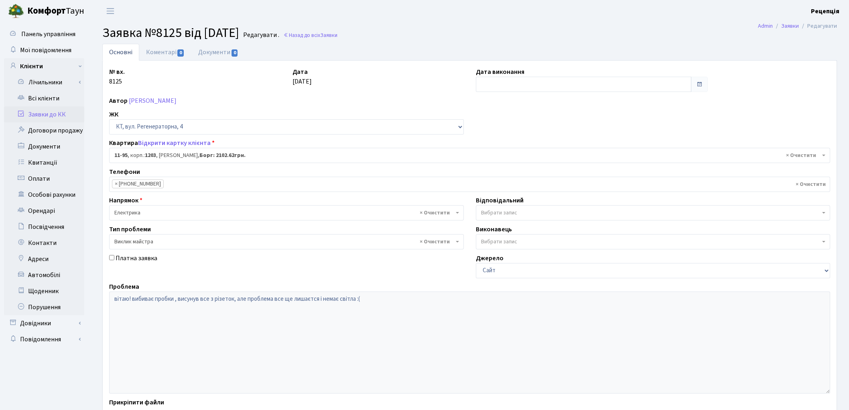
select select "6992"
select select "29"
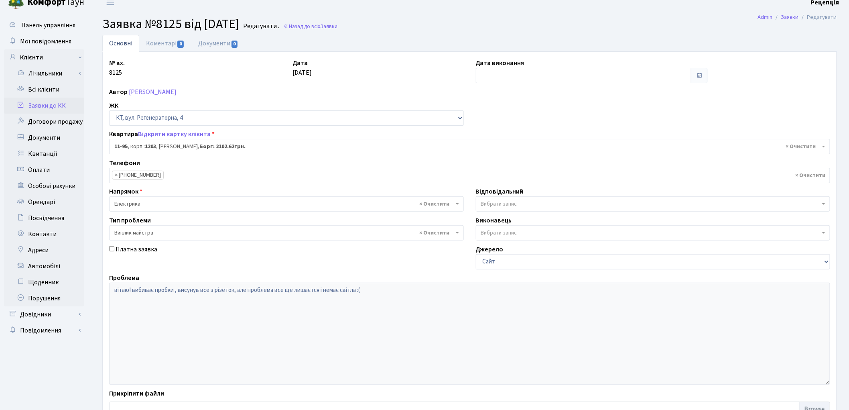
scroll to position [7, 0]
click at [59, 90] on link "Всі клієнти" at bounding box center [44, 91] width 80 height 16
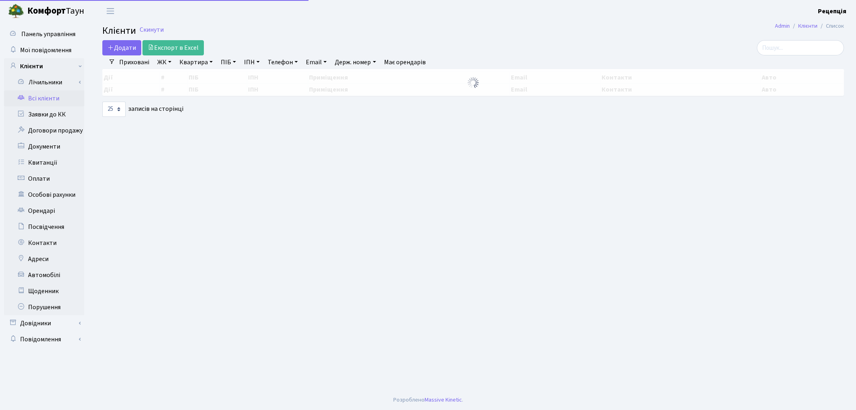
select select "25"
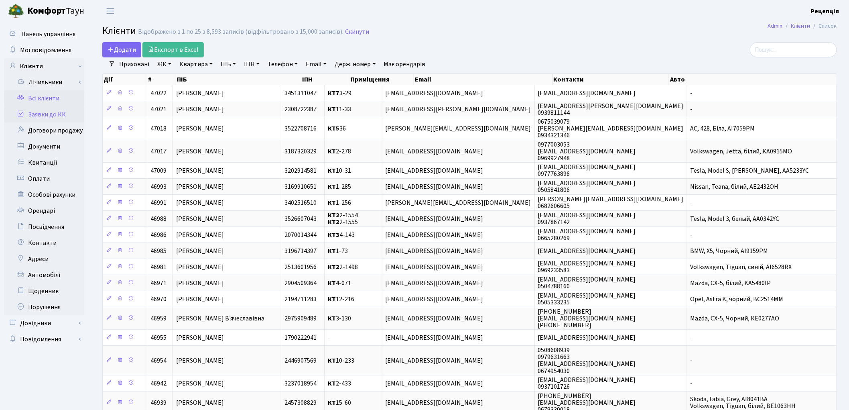
click at [60, 113] on link "Заявки до КК" at bounding box center [44, 114] width 80 height 16
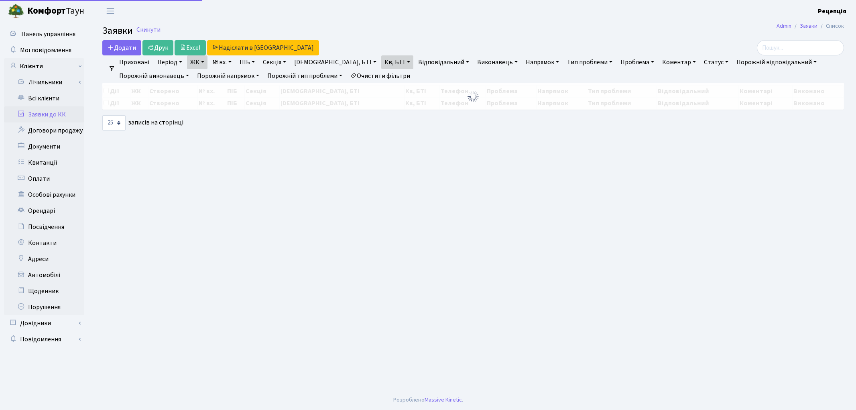
select select "25"
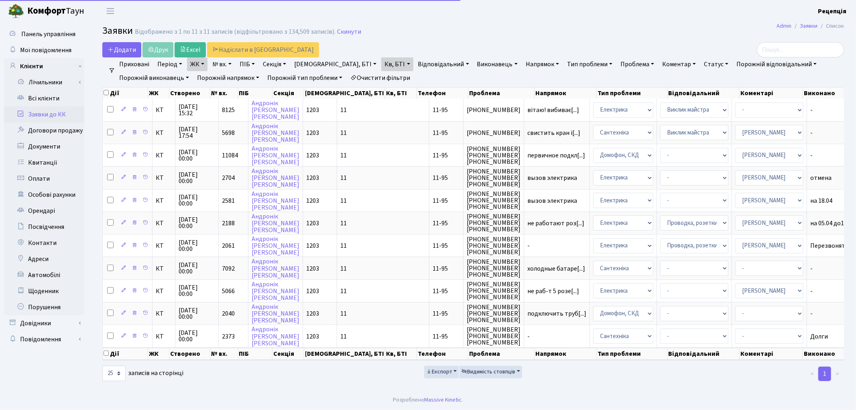
click at [379, 75] on link "Очистити фільтри" at bounding box center [380, 78] width 66 height 14
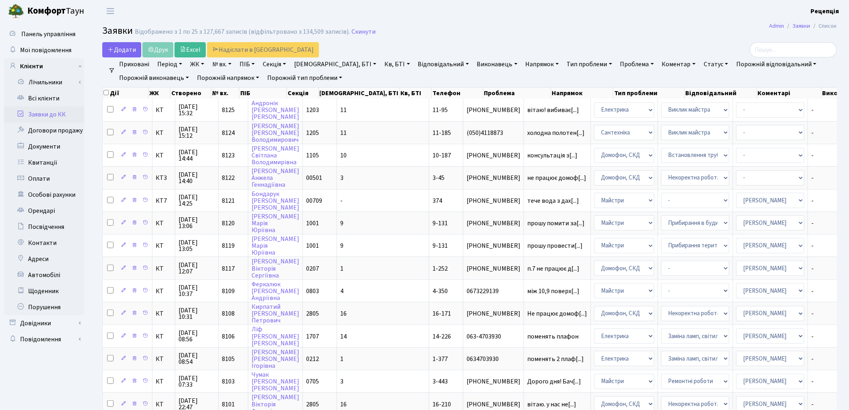
click at [203, 64] on link "ЖК" at bounding box center [197, 64] width 20 height 14
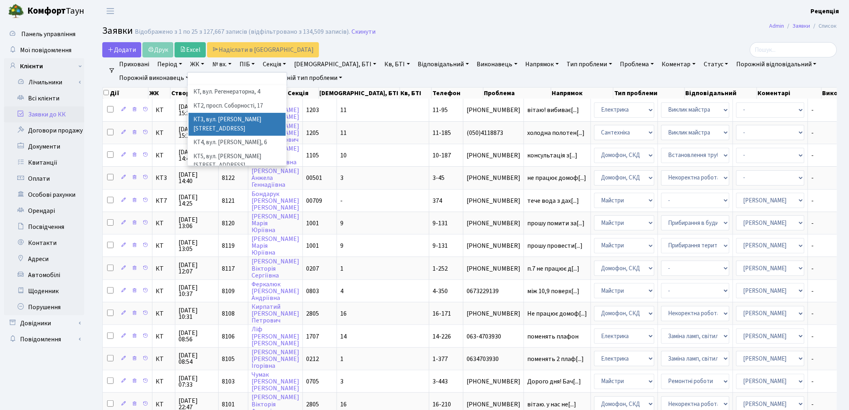
click at [248, 121] on li "КТ3, вул. [PERSON_NAME][STREET_ADDRESS]" at bounding box center [237, 124] width 97 height 23
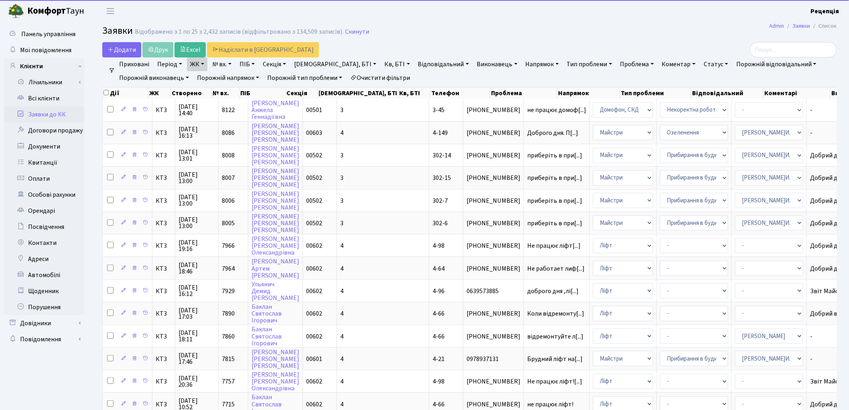
click at [381, 63] on link "Кв, БТІ" at bounding box center [397, 64] width 32 height 14
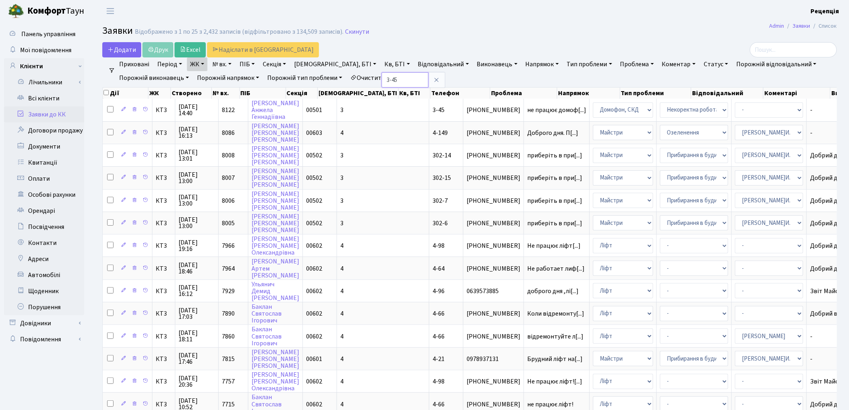
type input "3-45"
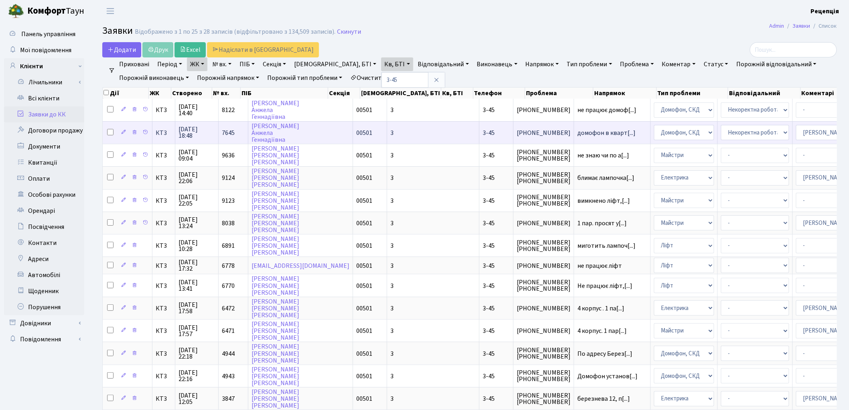
click at [574, 134] on td "домофон в кварт[...]" at bounding box center [612, 132] width 77 height 22
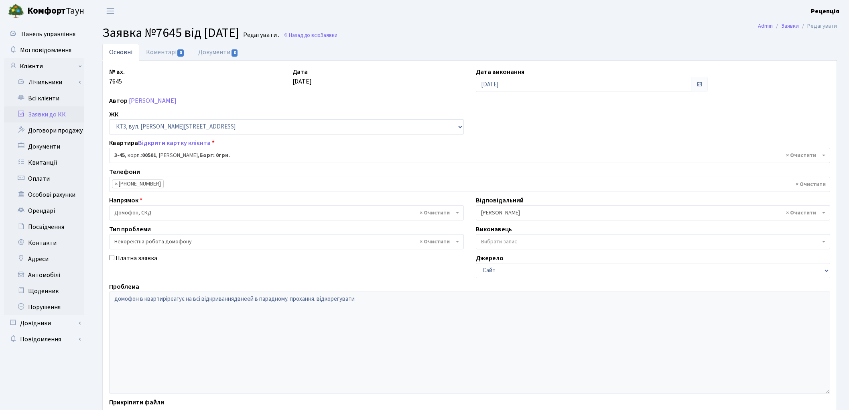
select select "16354"
select select "38"
click at [59, 117] on link "Заявки до КК" at bounding box center [44, 114] width 80 height 16
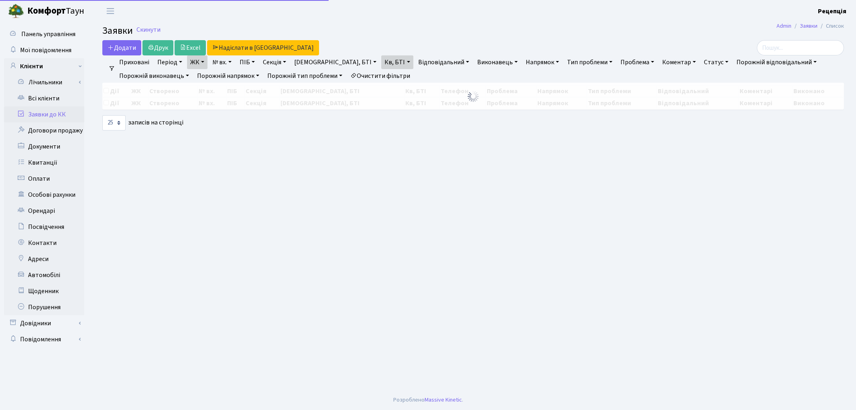
select select "25"
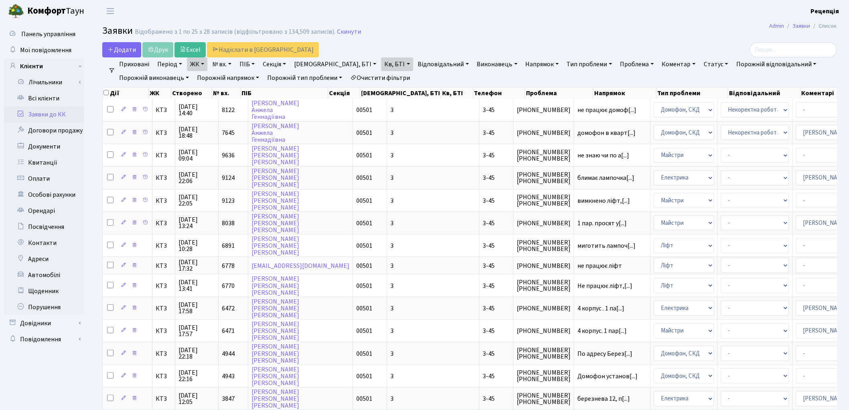
click at [399, 73] on link "Очистити фільтри" at bounding box center [380, 78] width 66 height 14
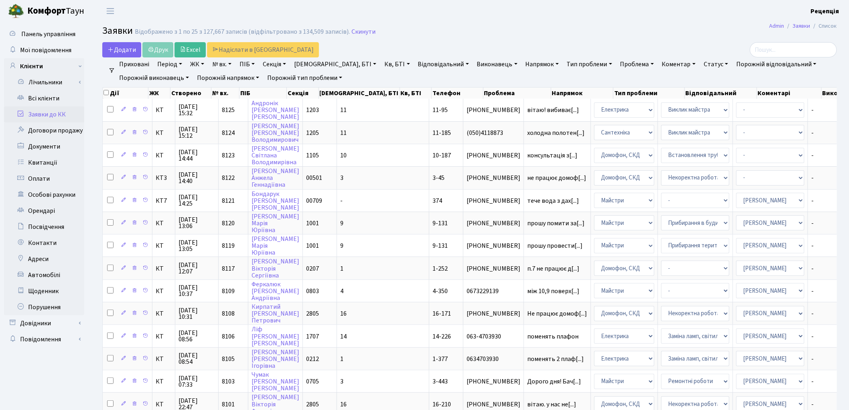
click at [33, 113] on link "Заявки до КК" at bounding box center [44, 114] width 80 height 16
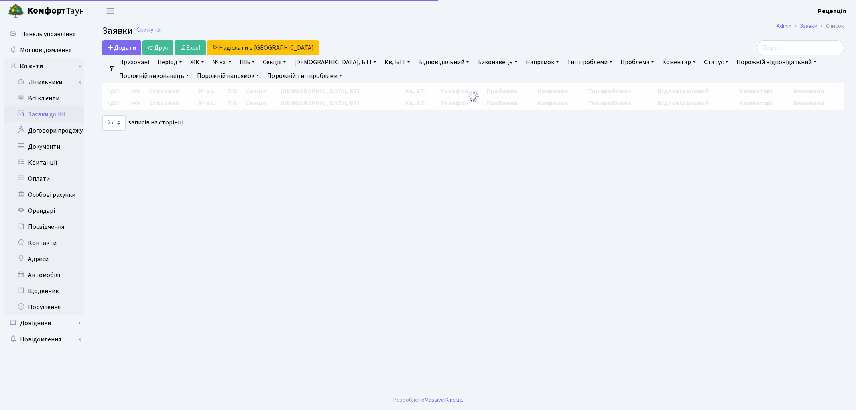
select select "25"
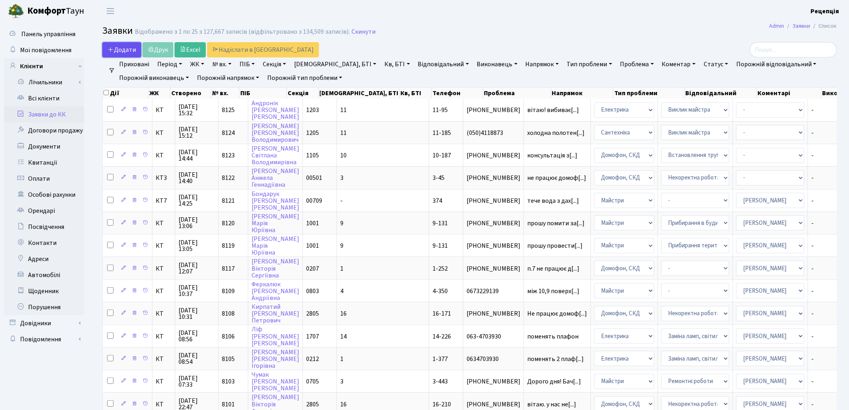
click at [123, 49] on span "Додати" at bounding box center [122, 49] width 28 height 9
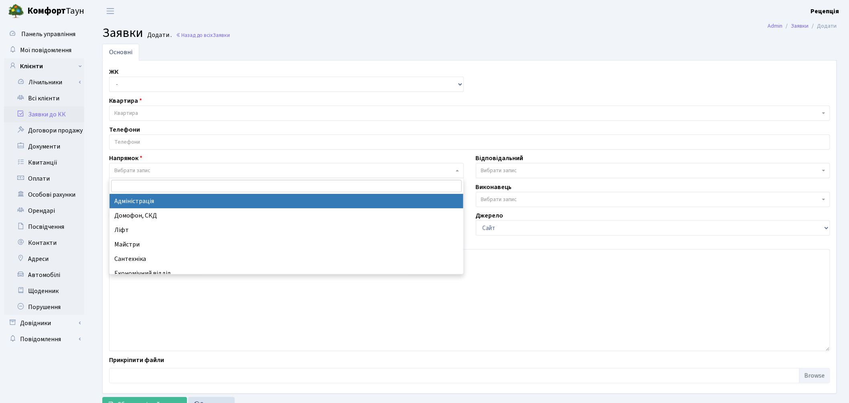
click at [128, 171] on span "Вибрати запис" at bounding box center [132, 171] width 36 height 8
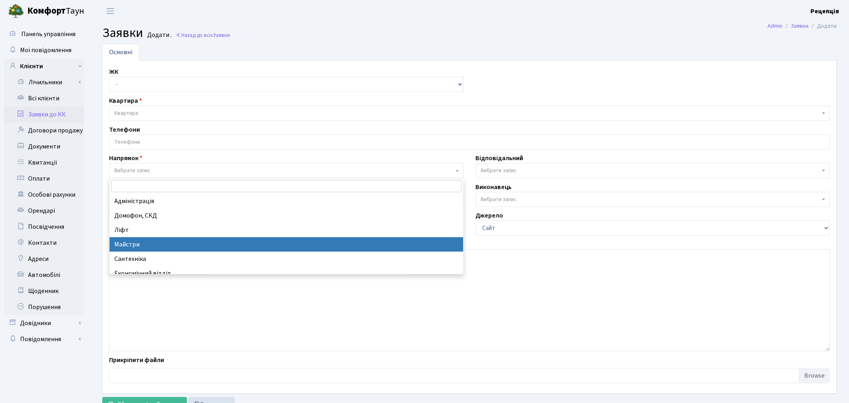
select select "1"
select select
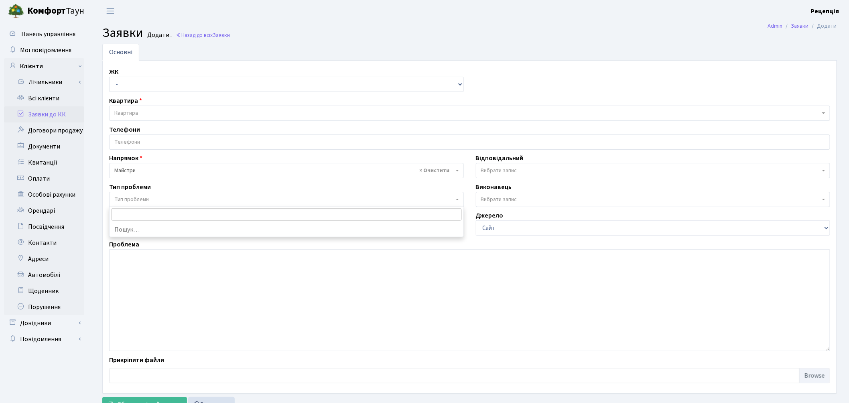
click at [143, 199] on span "Тип проблеми" at bounding box center [131, 199] width 35 height 8
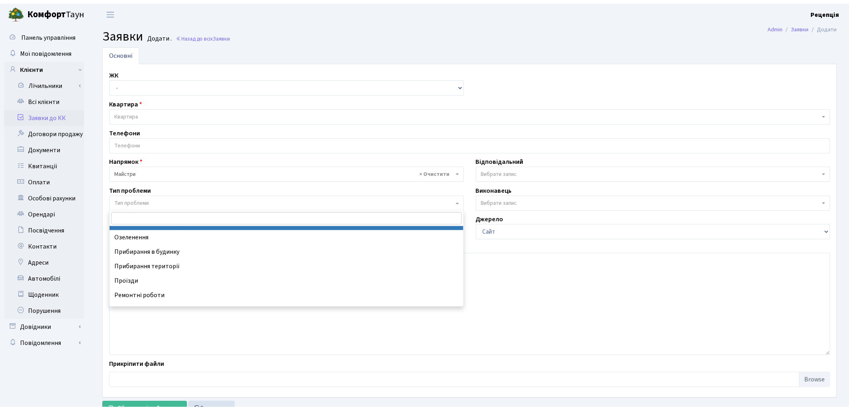
scroll to position [35, 0]
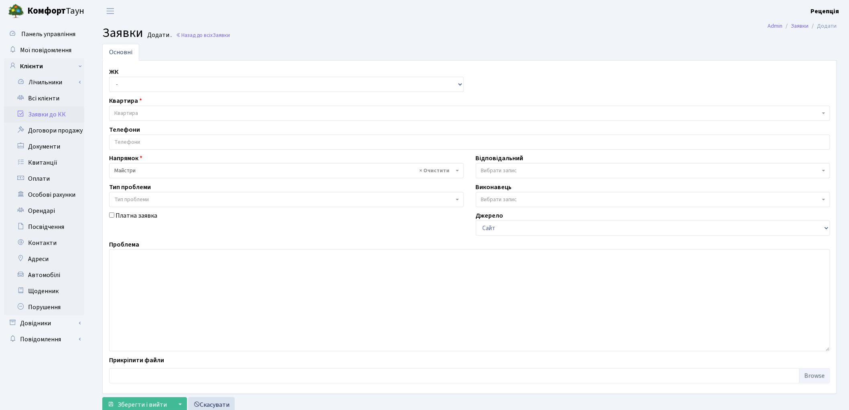
click at [39, 112] on link "Заявки до КК" at bounding box center [44, 114] width 80 height 16
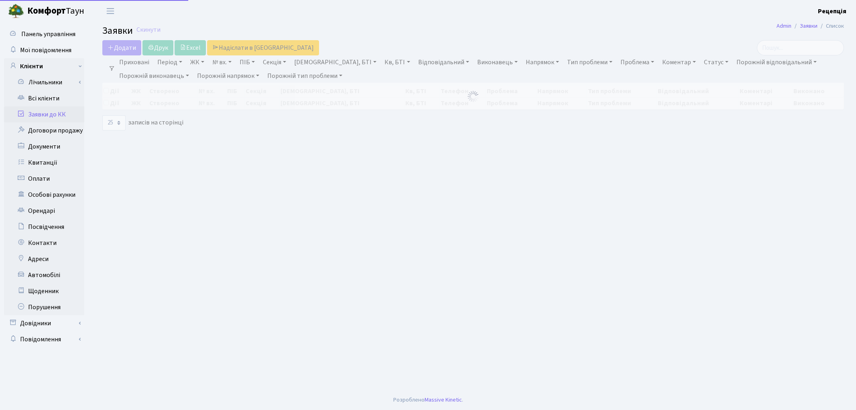
select select "25"
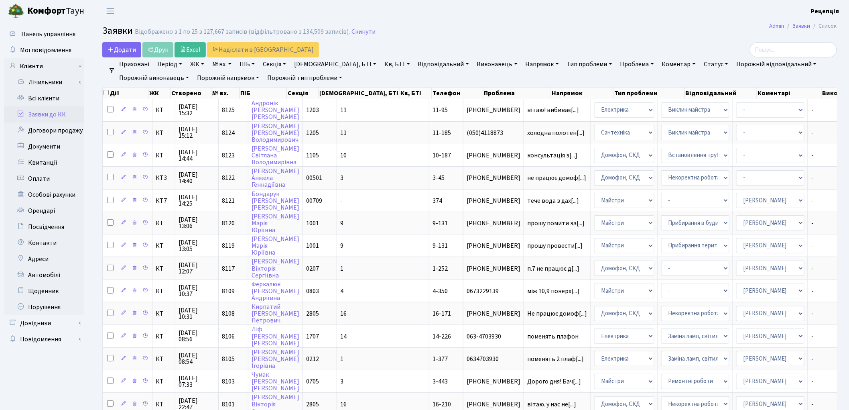
click at [47, 114] on link "Заявки до КК" at bounding box center [44, 114] width 80 height 16
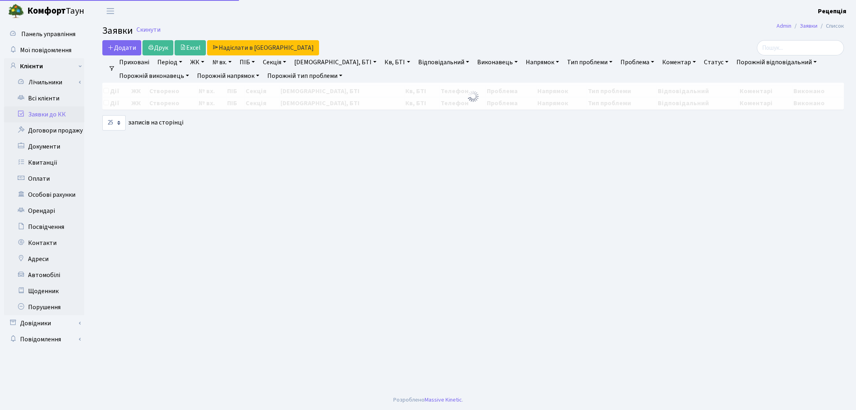
select select "25"
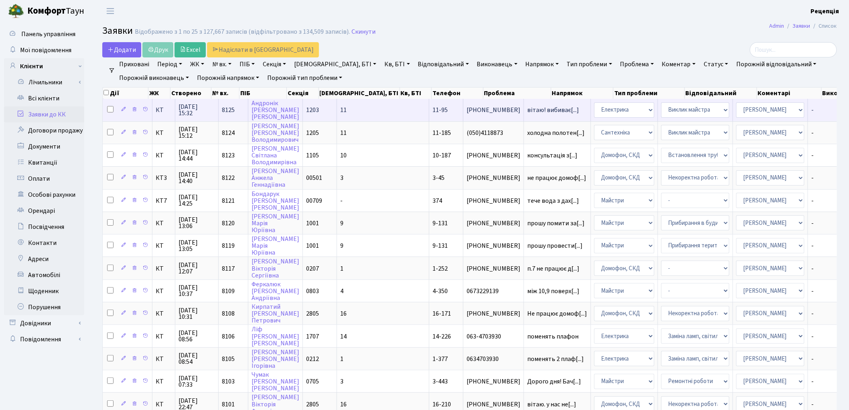
click at [429, 109] on td "11-95" at bounding box center [446, 110] width 34 height 22
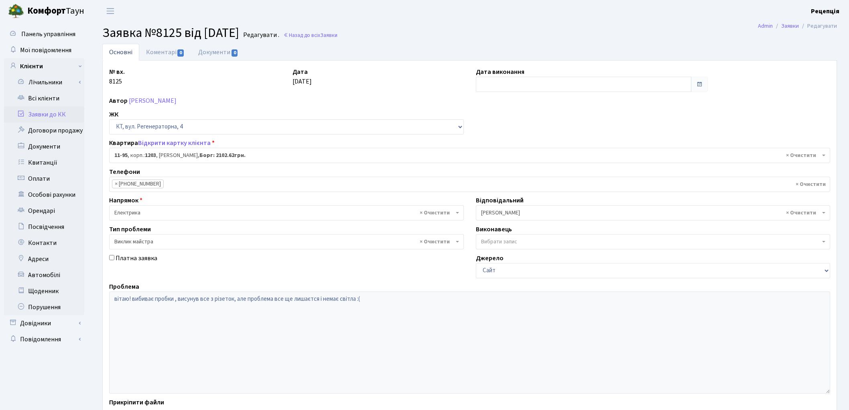
select select "6992"
select select "29"
click at [55, 113] on link "Заявки до КК" at bounding box center [44, 114] width 80 height 16
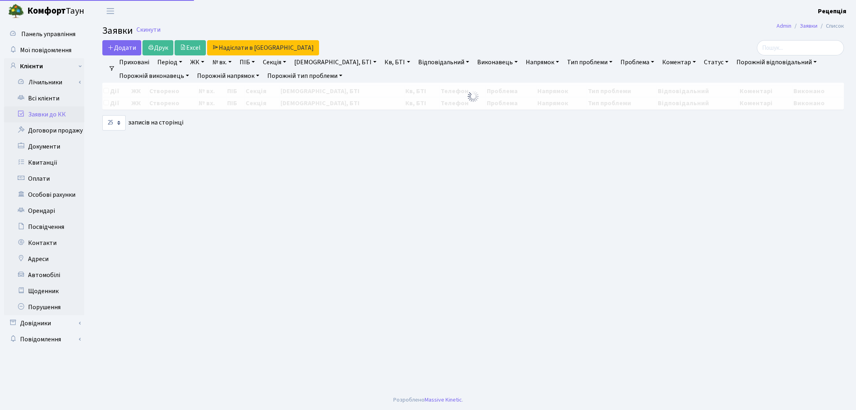
select select "25"
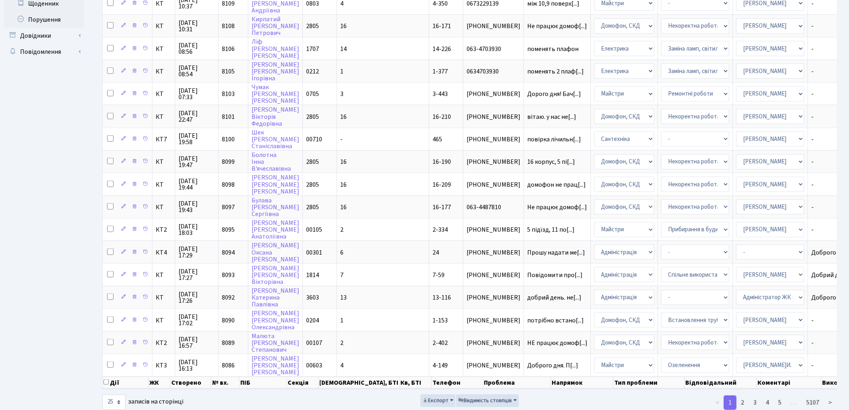
scroll to position [293, 0]
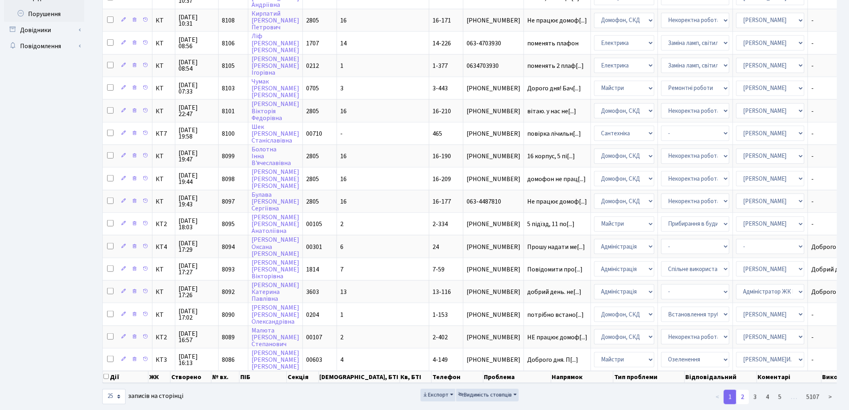
click at [740, 390] on link "2" at bounding box center [742, 397] width 13 height 14
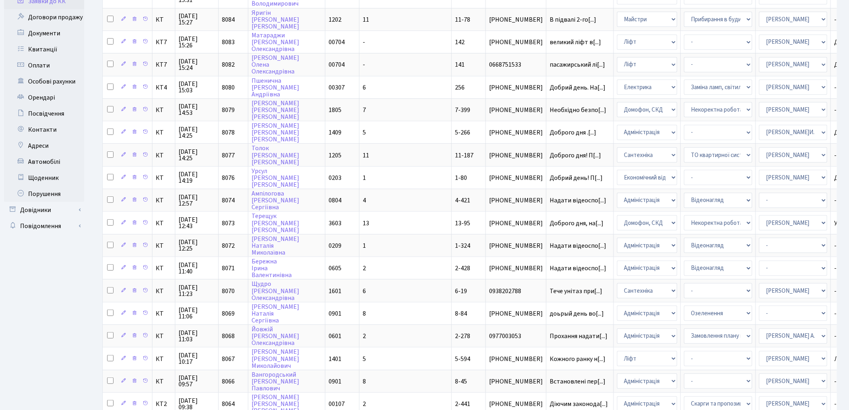
scroll to position [0, 0]
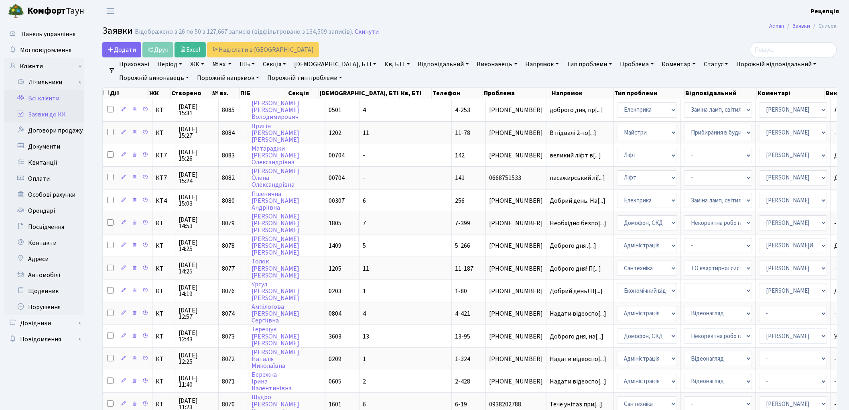
click at [57, 99] on link "Всі клієнти" at bounding box center [44, 98] width 80 height 16
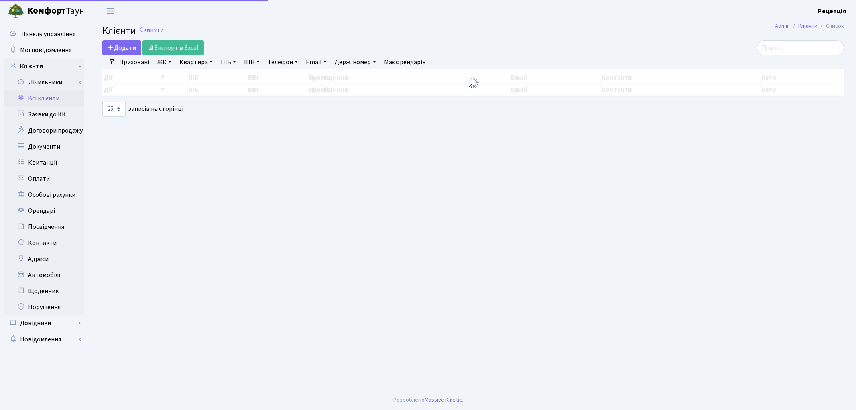
select select "25"
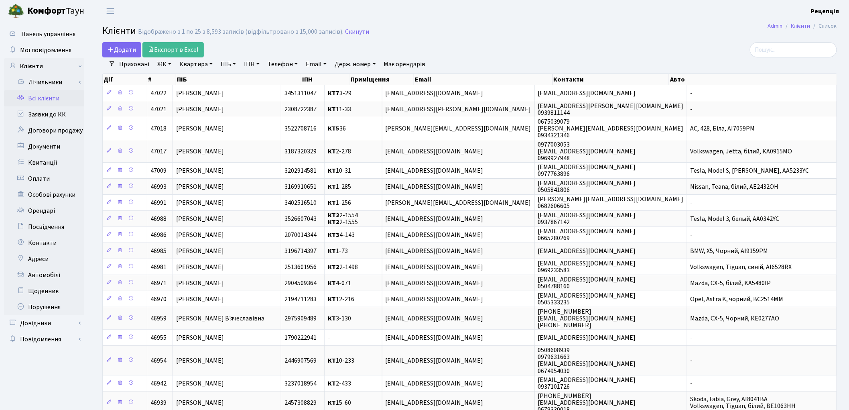
click at [615, 37] on h2 "Клієнти Відображено з 1 по 25 з 8,593 записів (відфільтровано з 15,000 записів)…" at bounding box center [469, 32] width 735 height 14
click at [54, 118] on link "Заявки до КК" at bounding box center [44, 114] width 80 height 16
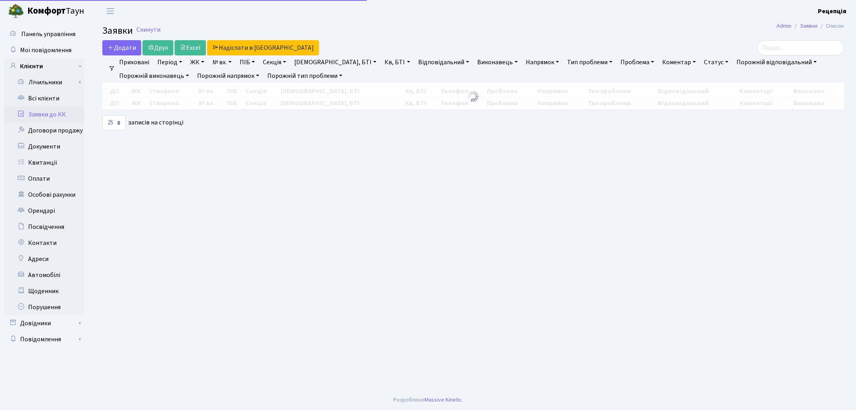
select select "25"
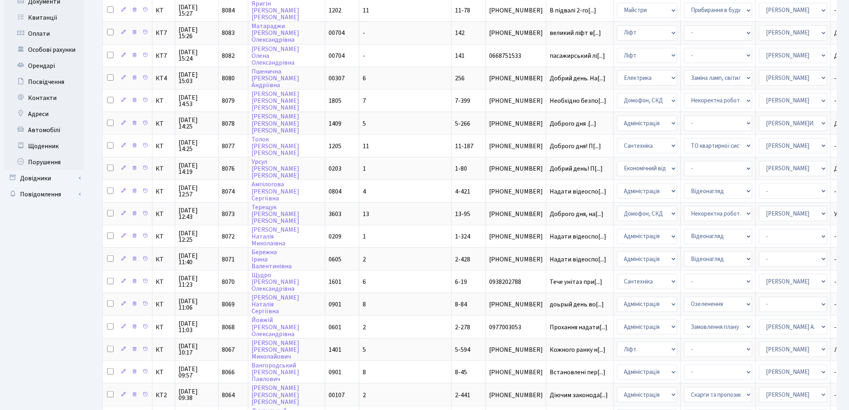
scroll to position [0, 29]
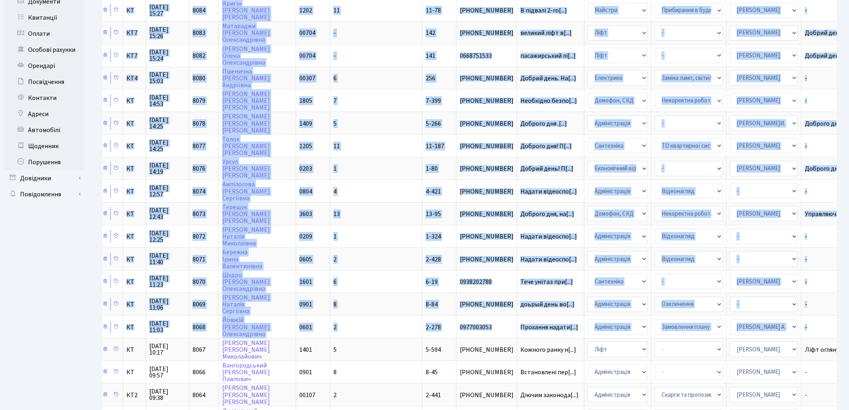
drag, startPoint x: 836, startPoint y: 322, endPoint x: 841, endPoint y: 394, distance: 72.0
click at [841, 394] on div "Дії ЖК Створено № вх. ПІБ Секція Буд., БТІ [PERSON_NAME] Телефон Проблема Напря…" at bounding box center [469, 237] width 747 height 594
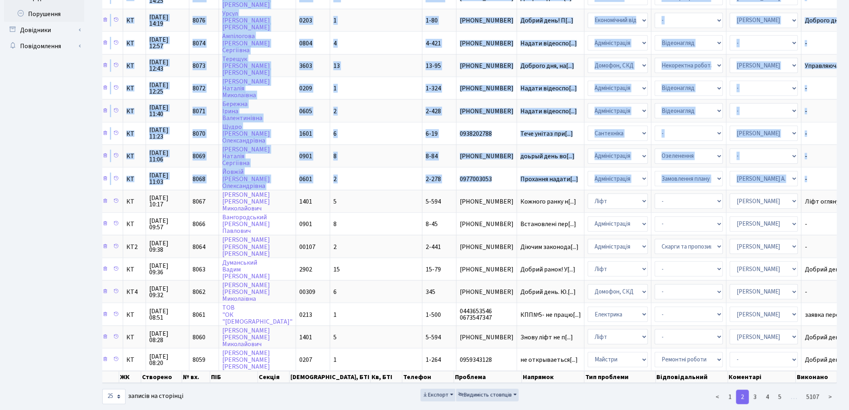
click at [843, 300] on div "Додати Друк Excel Надіслати в [GEOGRAPHIC_DATA] Фільтри Приховані Період [DATE]…" at bounding box center [469, 77] width 759 height 656
click at [841, 299] on div "Дії ЖК Створено № вх. ПІБ Секція Буд., БТІ [PERSON_NAME] Телефон Проблема Напря…" at bounding box center [469, 89] width 747 height 594
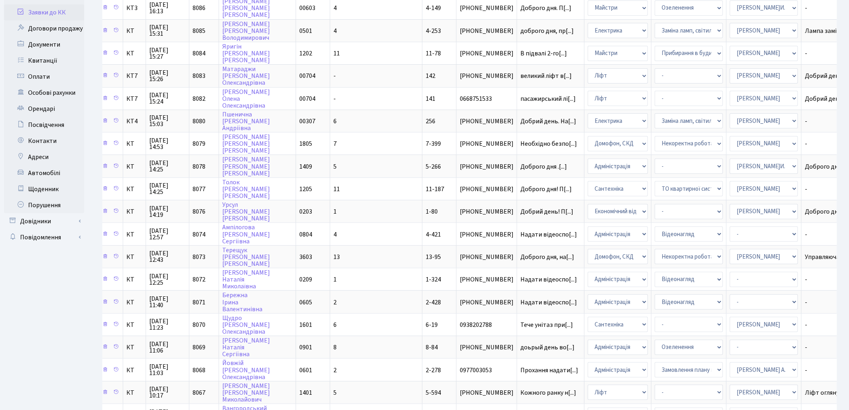
scroll to position [0, 0]
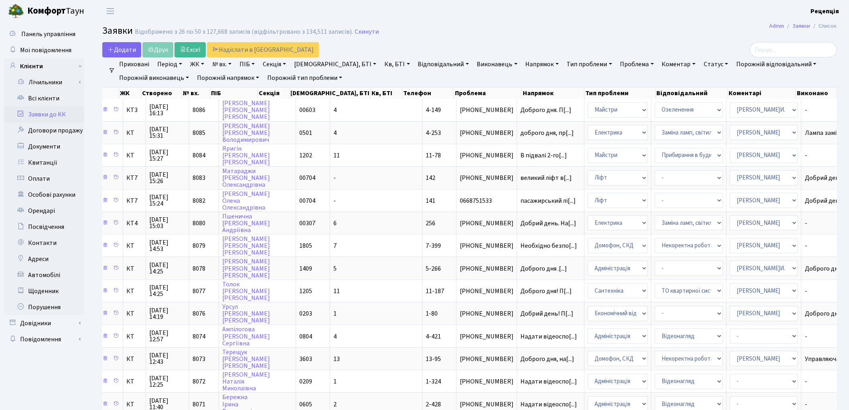
click at [57, 114] on link "Заявки до КК" at bounding box center [44, 114] width 80 height 16
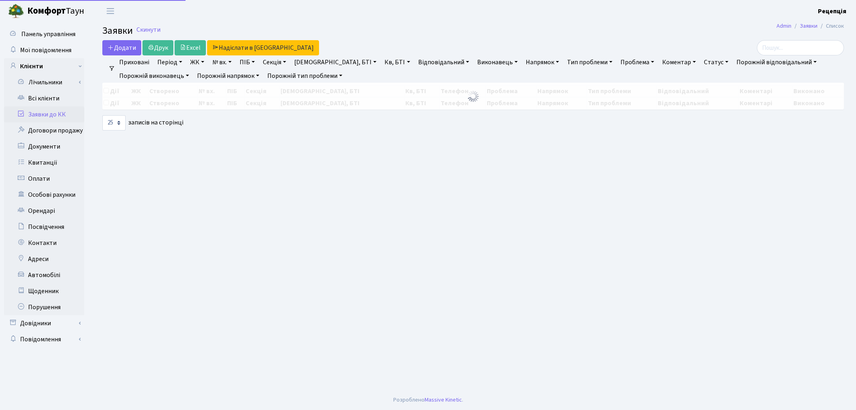
select select "25"
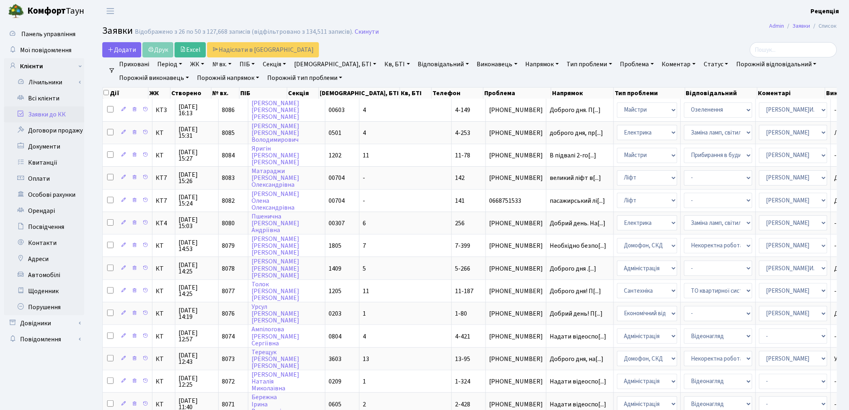
click at [54, 114] on link "Заявки до КК" at bounding box center [44, 114] width 80 height 16
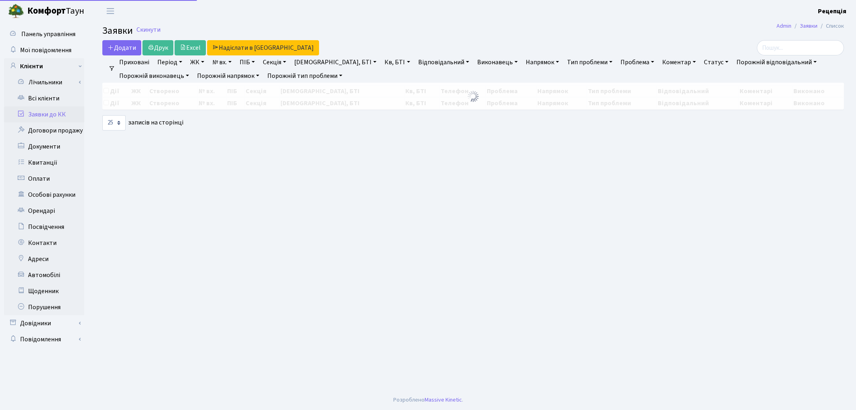
select select "25"
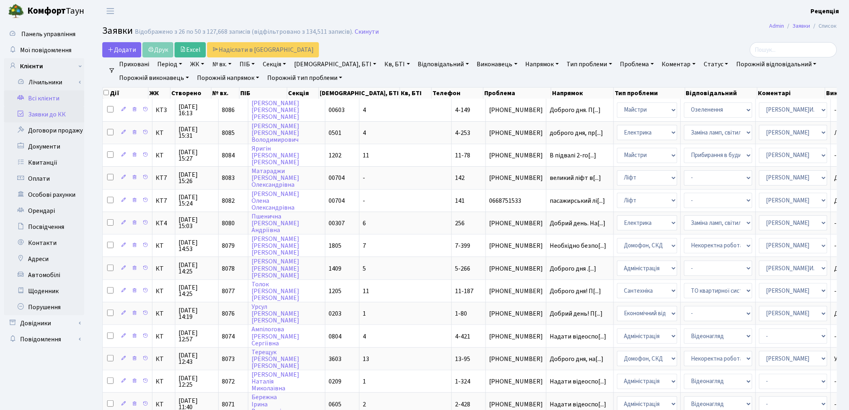
click at [30, 99] on link "Всі клієнти" at bounding box center [44, 98] width 80 height 16
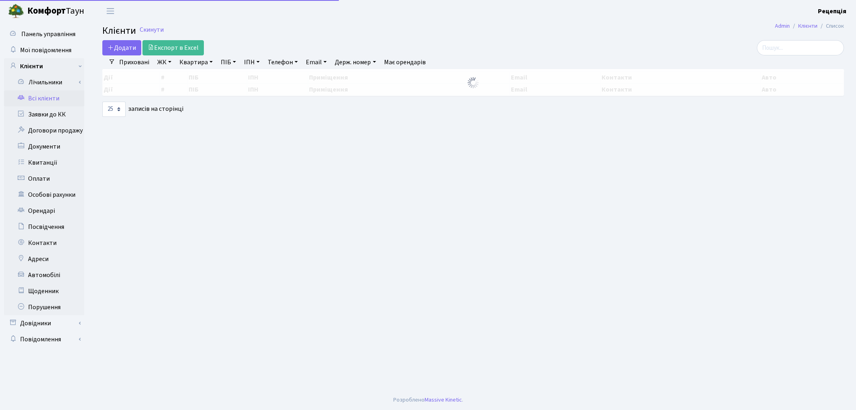
select select "25"
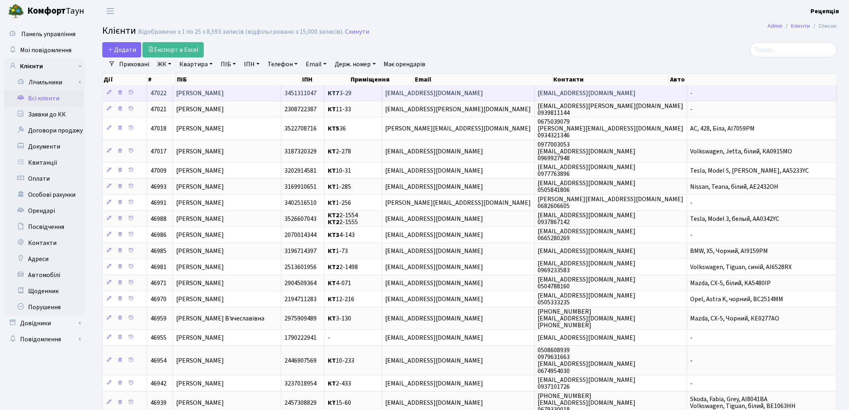
click at [534, 87] on td "121212@ukr.net" at bounding box center [458, 93] width 152 height 16
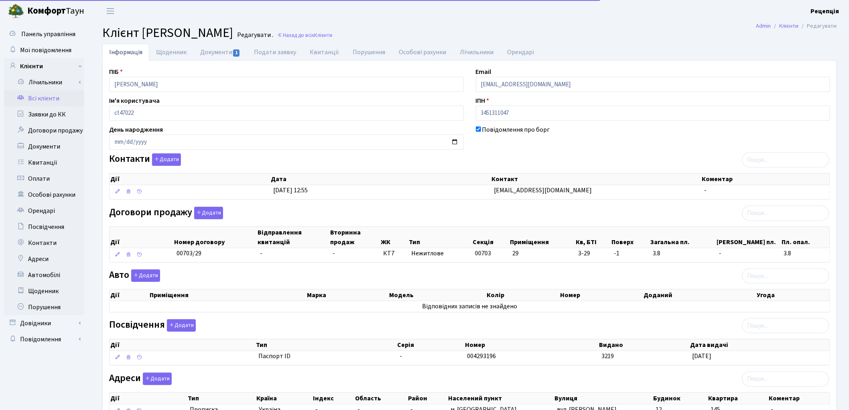
click at [59, 97] on link "Всі клієнти" at bounding box center [44, 98] width 80 height 16
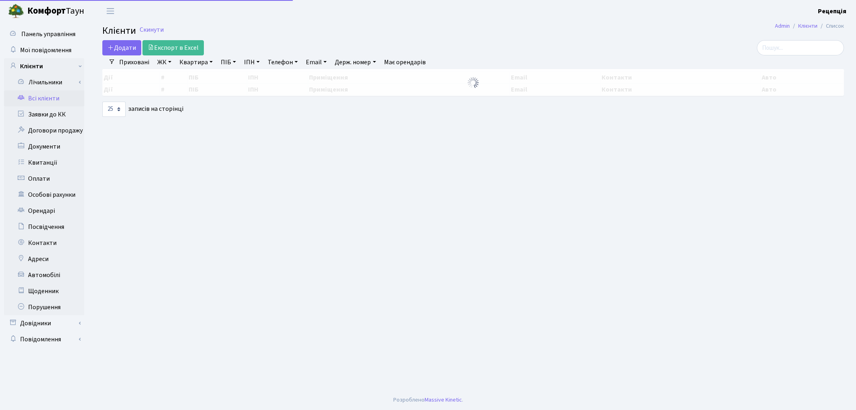
select select "25"
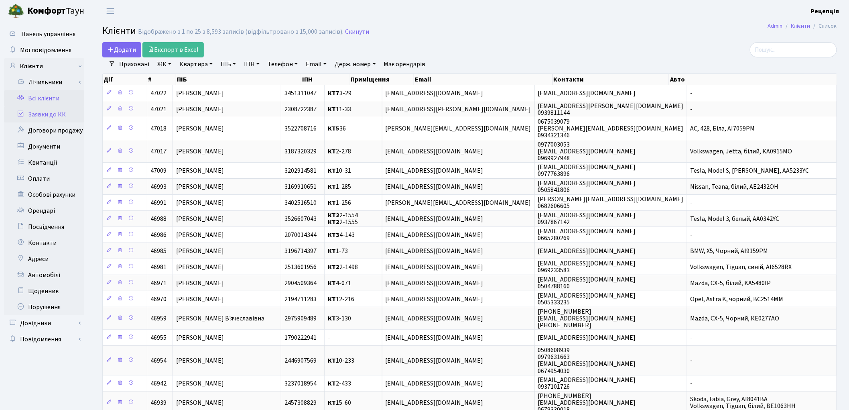
click at [63, 115] on link "Заявки до КК" at bounding box center [44, 114] width 80 height 16
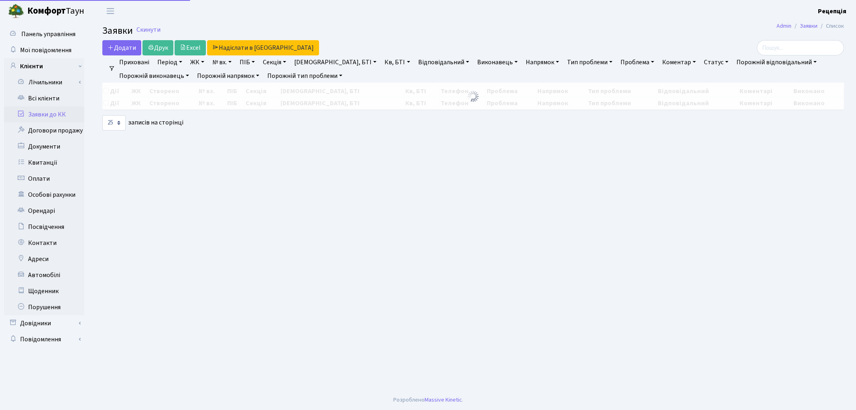
select select "25"
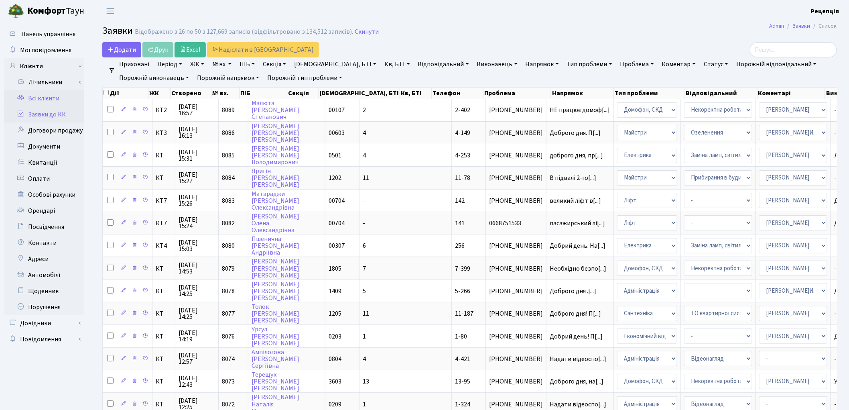
click at [68, 95] on link "Всі клієнти" at bounding box center [44, 98] width 80 height 16
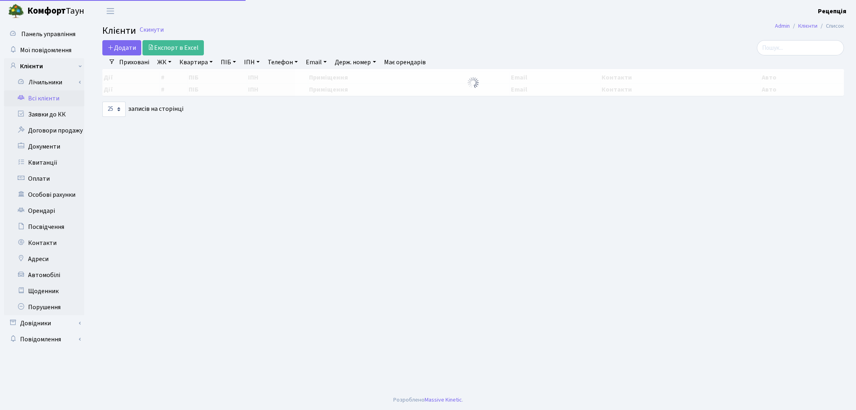
select select "25"
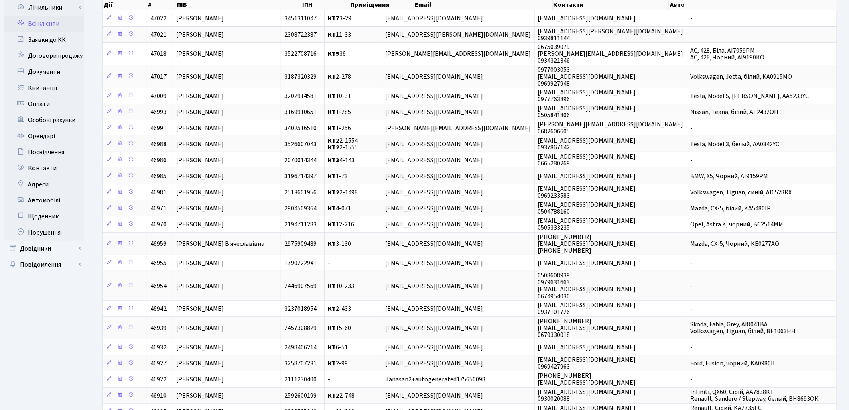
scroll to position [174, 0]
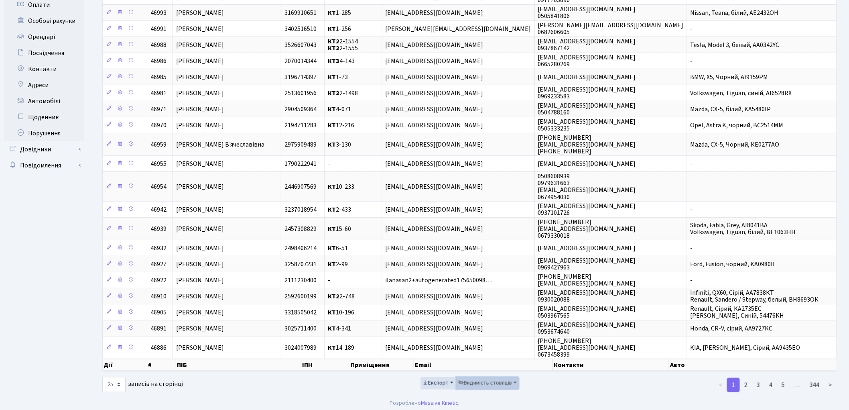
click at [503, 379] on span "Видимість стовпців" at bounding box center [485, 383] width 54 height 8
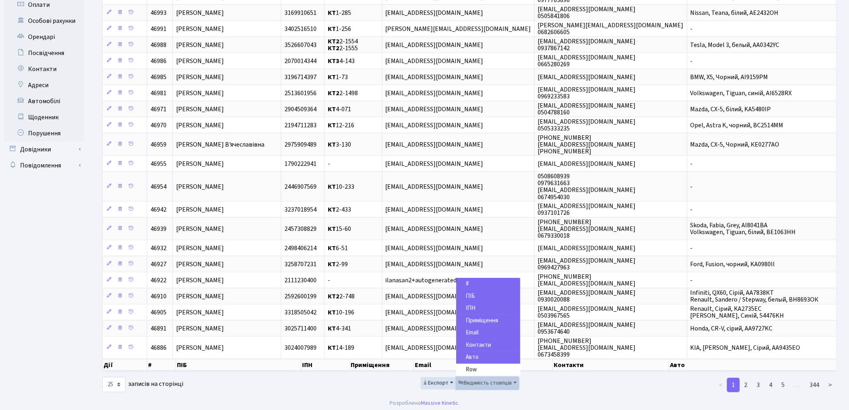
click at [462, 380] on icon "button" at bounding box center [461, 383] width 6 height 6
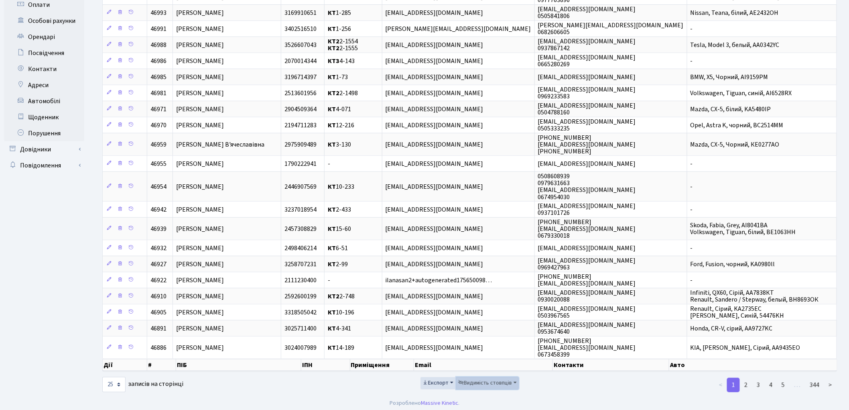
click at [463, 380] on icon "button" at bounding box center [461, 383] width 6 height 6
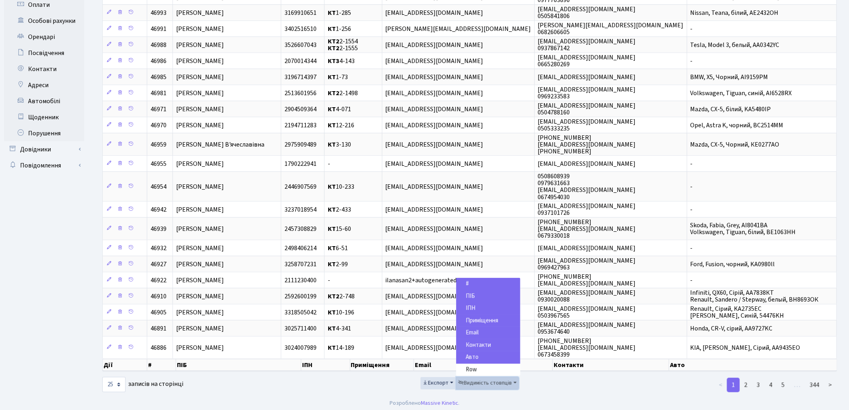
click at [463, 380] on icon "button" at bounding box center [461, 383] width 6 height 6
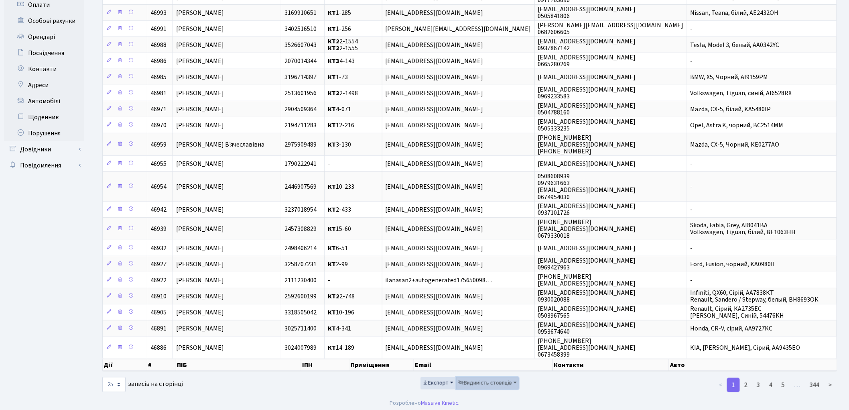
click at [467, 380] on span "Видимість стовпців" at bounding box center [485, 383] width 54 height 8
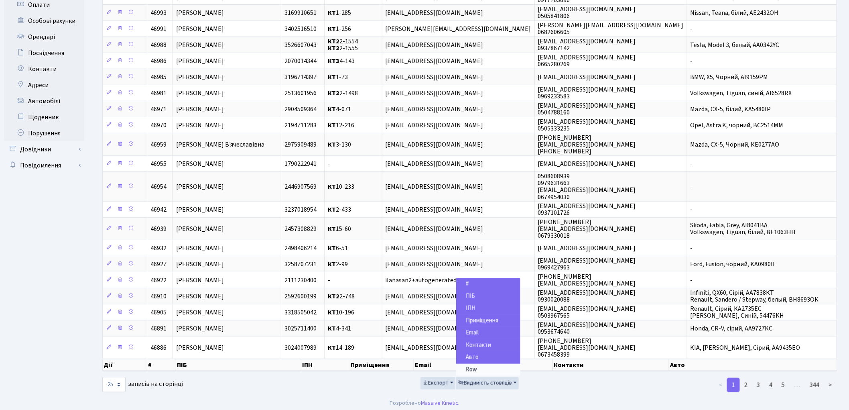
click at [470, 366] on span "Row" at bounding box center [471, 369] width 11 height 8
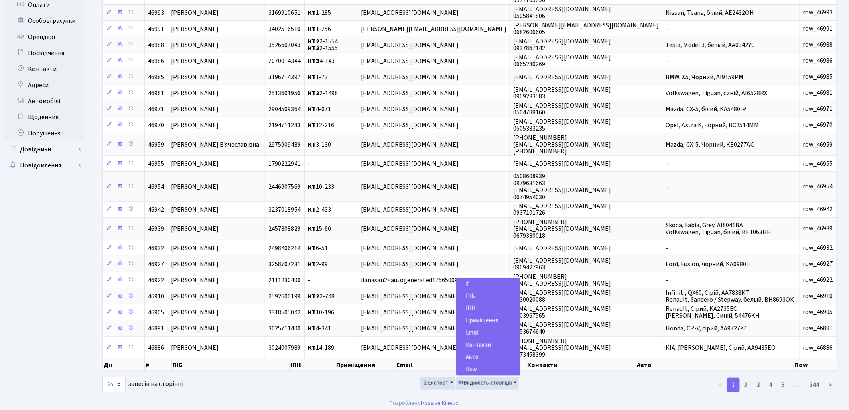
click at [471, 367] on span "Row" at bounding box center [471, 369] width 11 height 8
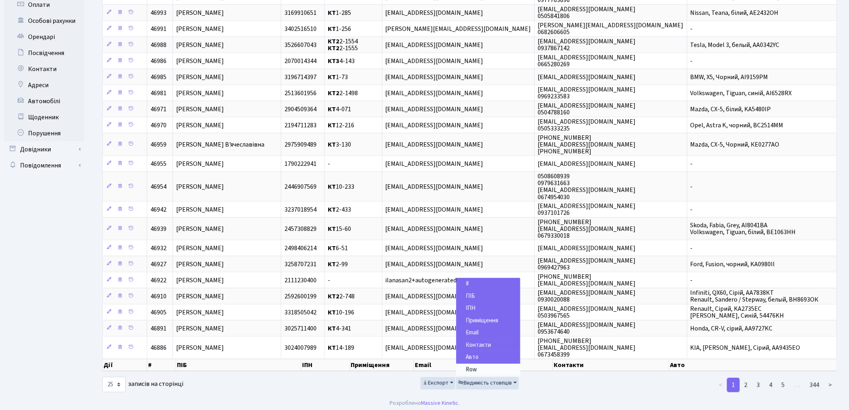
click at [475, 366] on span "Row" at bounding box center [471, 369] width 11 height 8
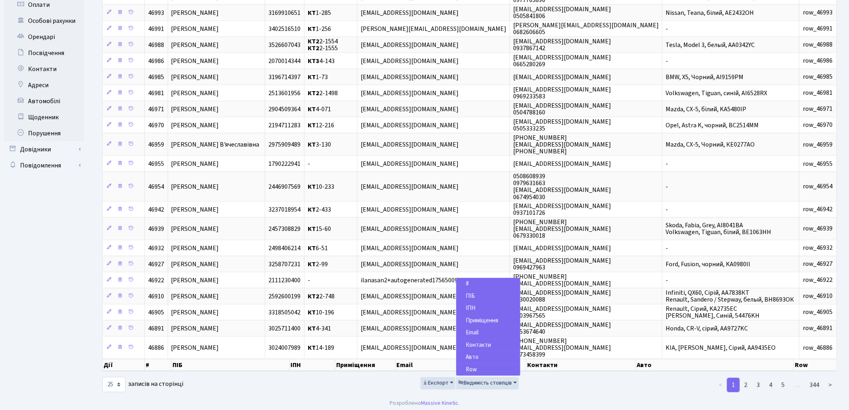
click at [475, 365] on span "Row" at bounding box center [471, 369] width 11 height 8
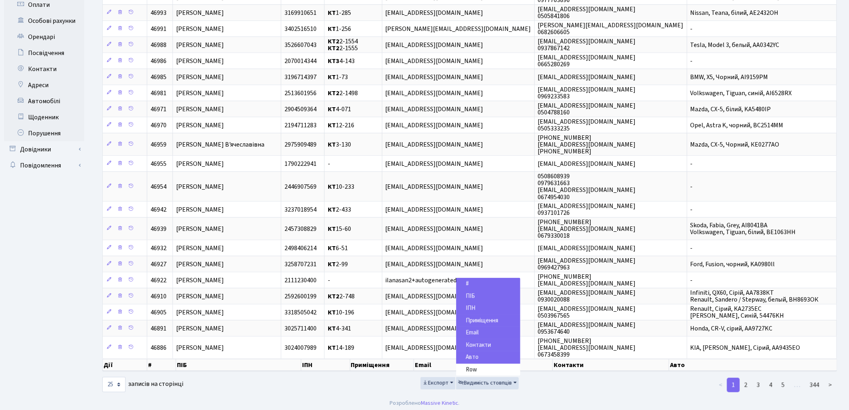
click at [572, 386] on div "Експорт Видимість стовпців # ПІБ ІПН Приміщення Email Контакти Авто Row" at bounding box center [469, 385] width 249 height 16
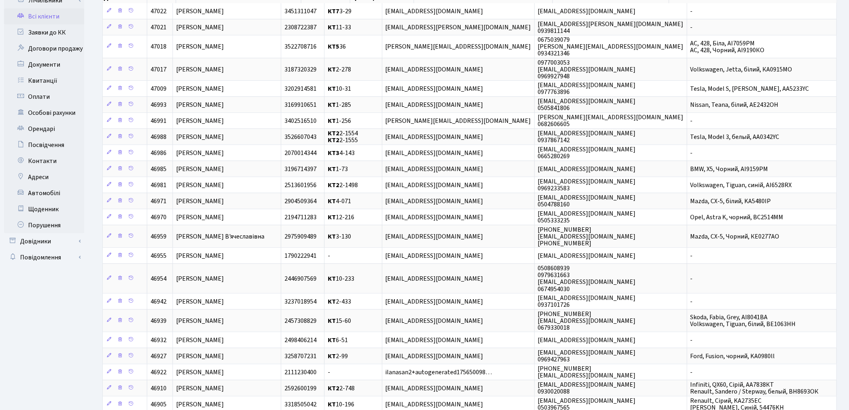
scroll to position [0, 0]
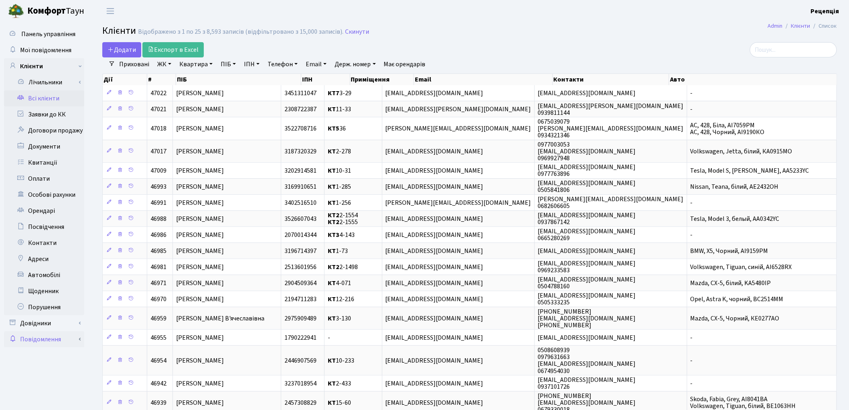
click at [81, 337] on link "Повідомлення" at bounding box center [44, 339] width 80 height 16
click at [69, 377] on link "Повідомлення" at bounding box center [44, 371] width 80 height 16
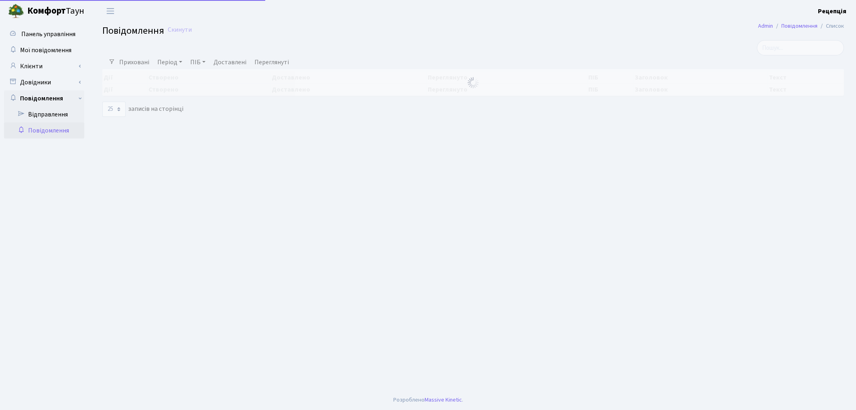
select select "25"
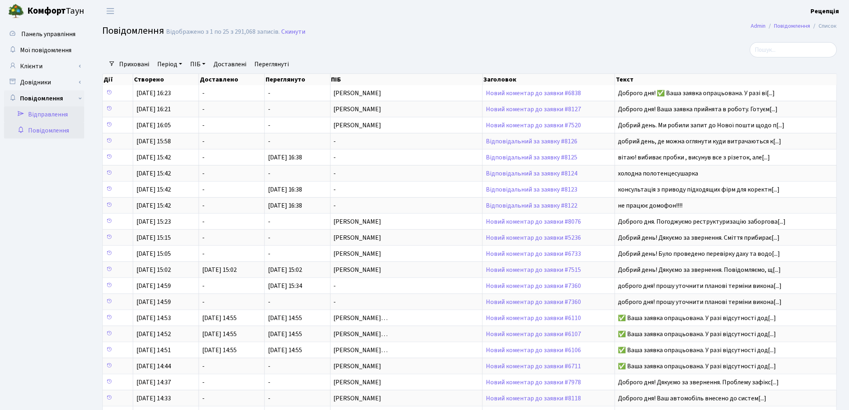
click at [55, 108] on link "Відправлення" at bounding box center [44, 114] width 80 height 16
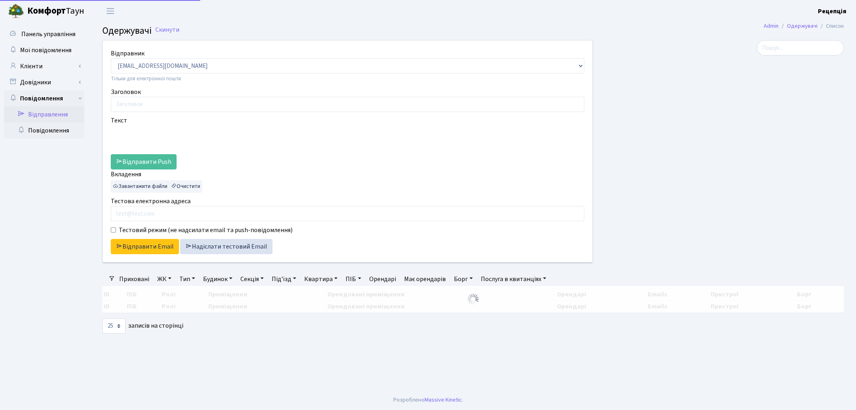
select select "25"
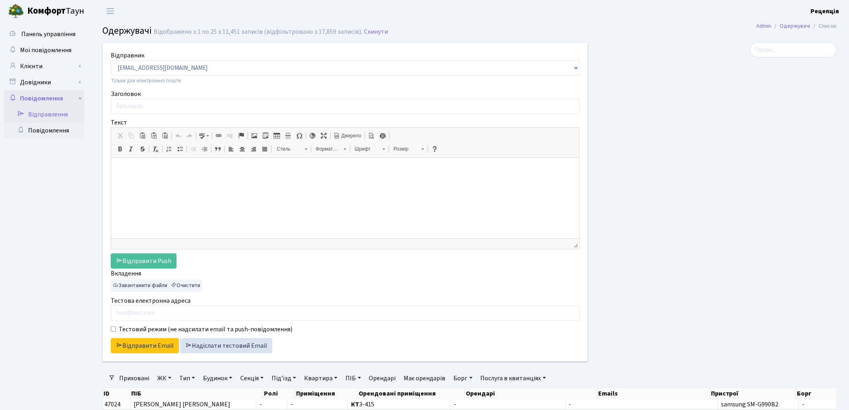
click at [78, 96] on link "Повідомлення" at bounding box center [44, 98] width 80 height 16
click at [73, 85] on link "Довідники" at bounding box center [44, 82] width 80 height 16
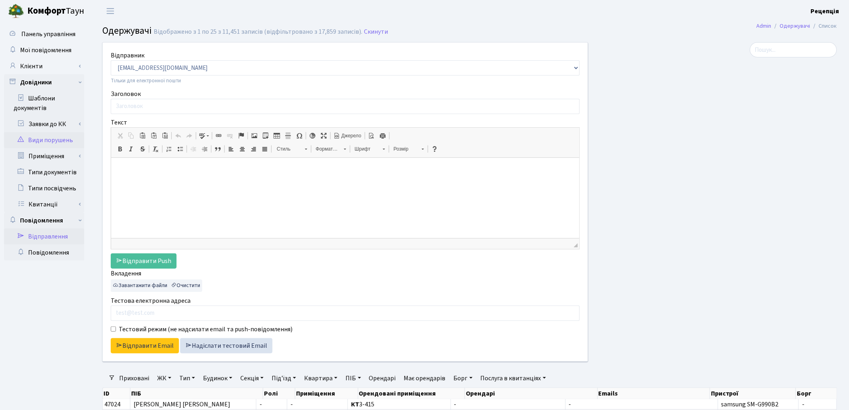
click at [65, 136] on link "Види порушень" at bounding box center [44, 140] width 80 height 16
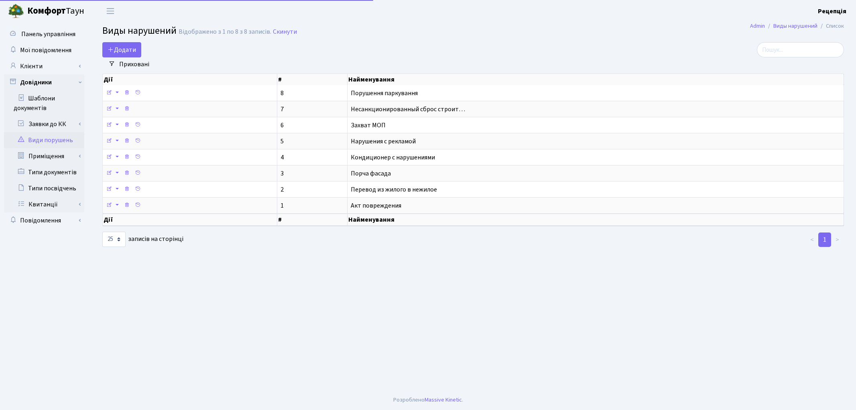
select select "25"
click at [59, 67] on link "Клієнти" at bounding box center [44, 66] width 80 height 16
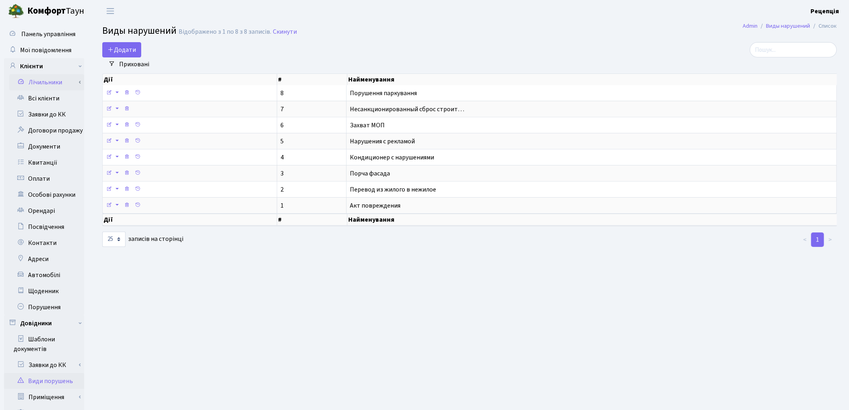
click at [61, 77] on link "Лічильники" at bounding box center [46, 82] width 75 height 16
click at [61, 97] on link "Повірки" at bounding box center [46, 98] width 75 height 16
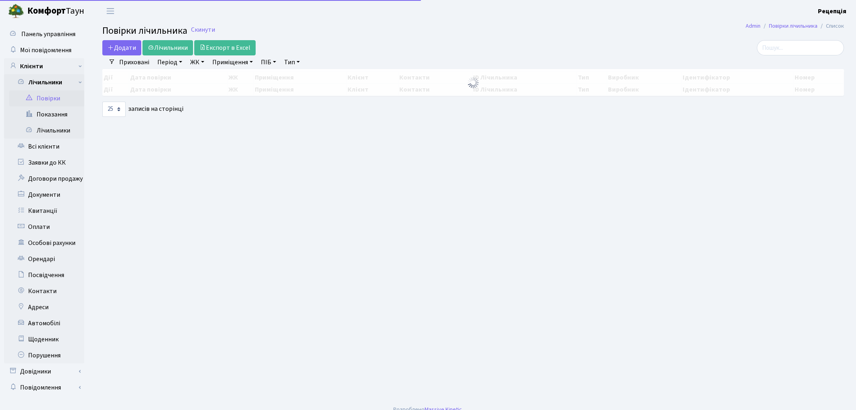
select select "25"
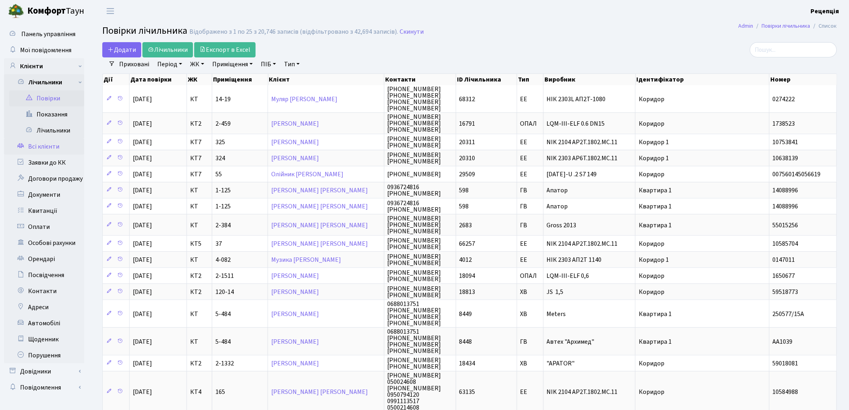
click at [51, 147] on link "Всі клієнти" at bounding box center [44, 146] width 80 height 16
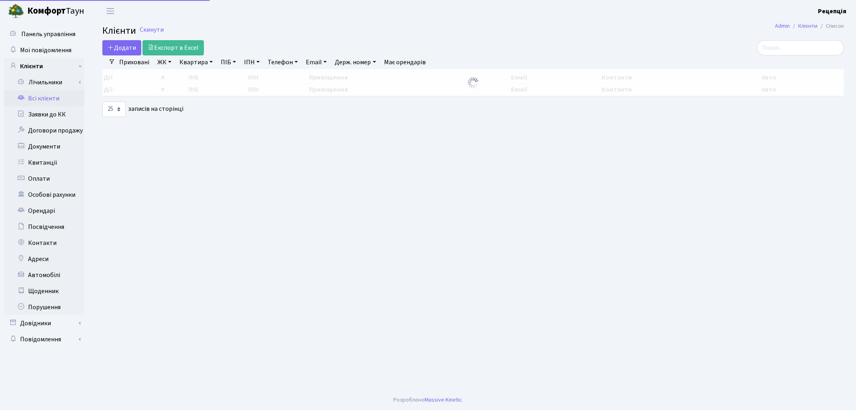
select select "25"
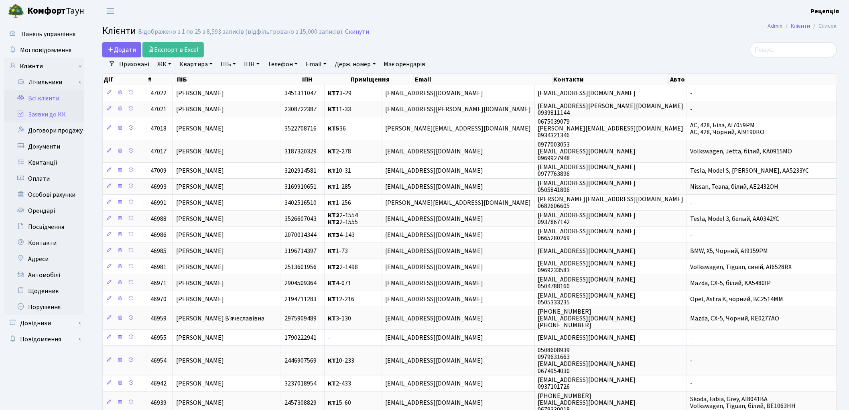
click at [57, 114] on link "Заявки до КК" at bounding box center [44, 114] width 80 height 16
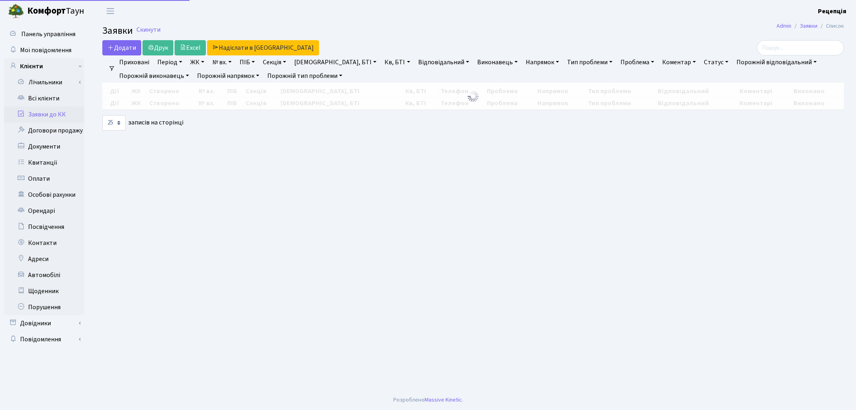
select select "25"
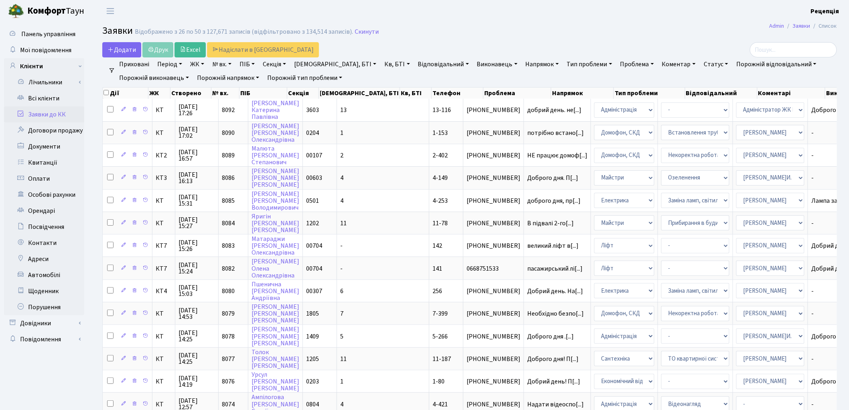
click at [199, 65] on link "ЖК" at bounding box center [197, 64] width 20 height 14
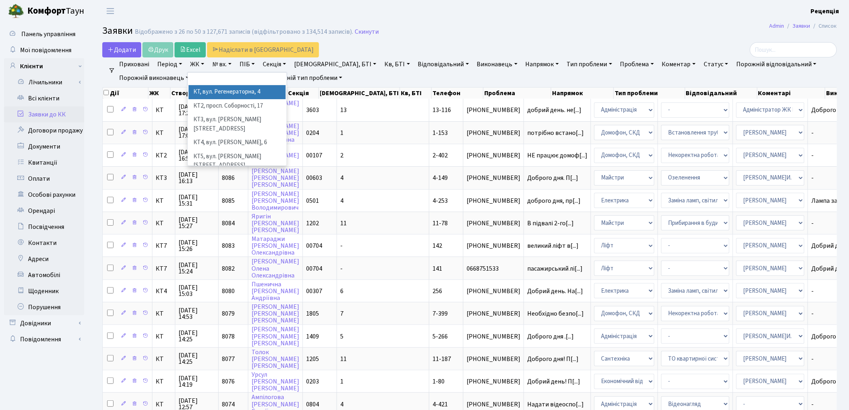
click at [226, 89] on li "КТ, вул. Регенераторна, 4" at bounding box center [237, 92] width 97 height 14
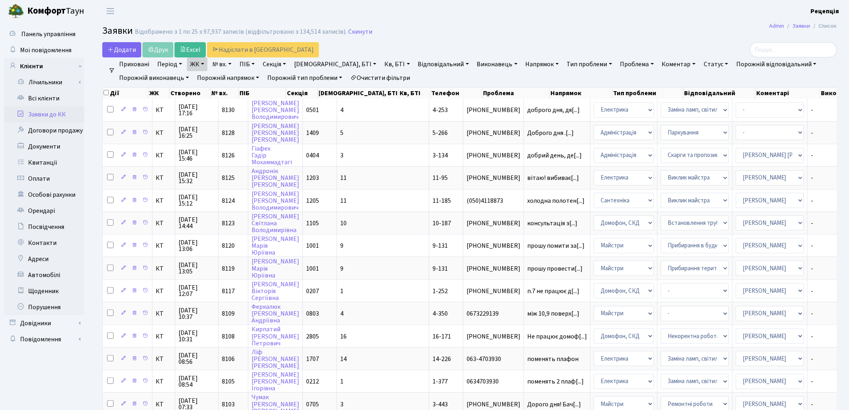
click at [381, 63] on link "Кв, БТІ" at bounding box center [397, 64] width 32 height 14
type input "14-226"
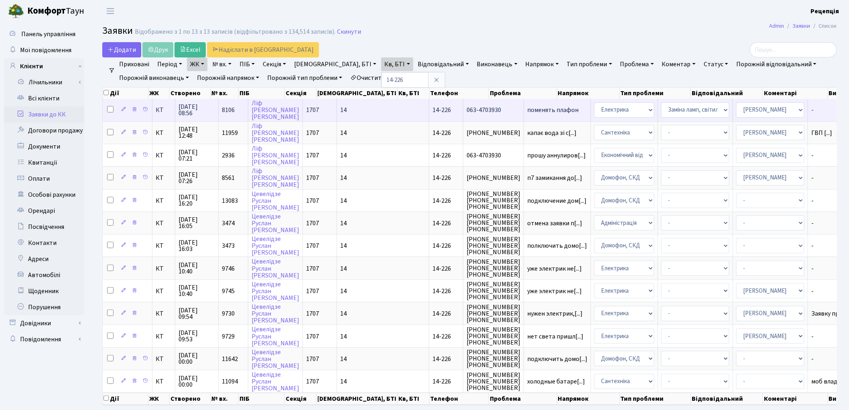
click at [351, 111] on td "14" at bounding box center [383, 110] width 92 height 22
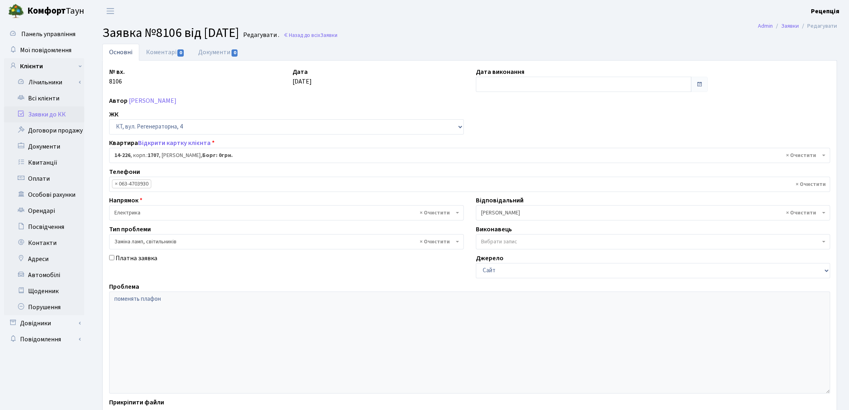
select select "7603"
select select "40"
click at [42, 113] on link "Заявки до КК" at bounding box center [44, 114] width 80 height 16
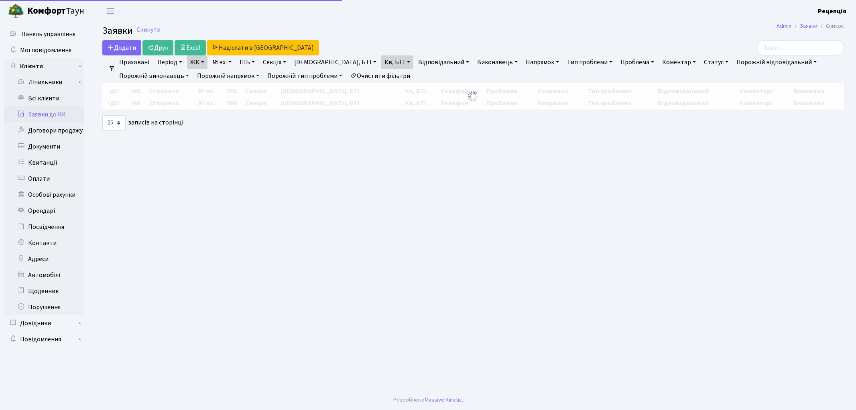
select select "25"
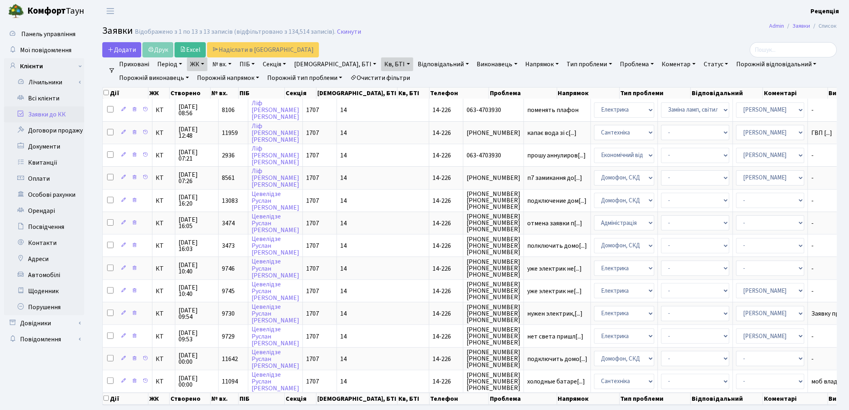
click at [369, 78] on link "Очистити фільтри" at bounding box center [380, 78] width 66 height 14
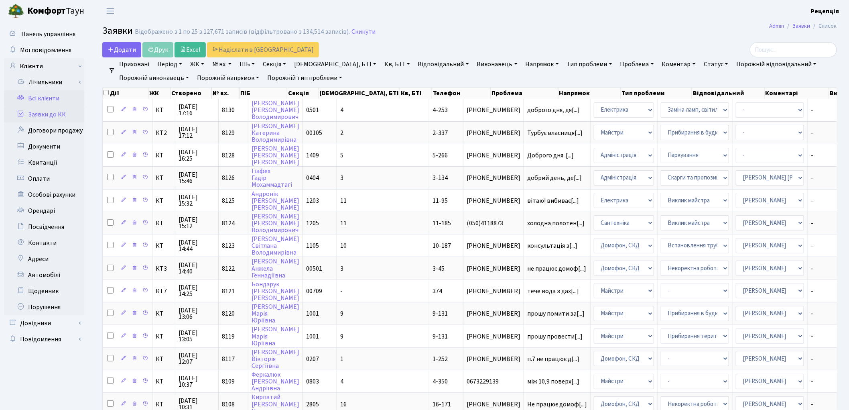
click at [36, 102] on link "Всі клієнти" at bounding box center [44, 98] width 80 height 16
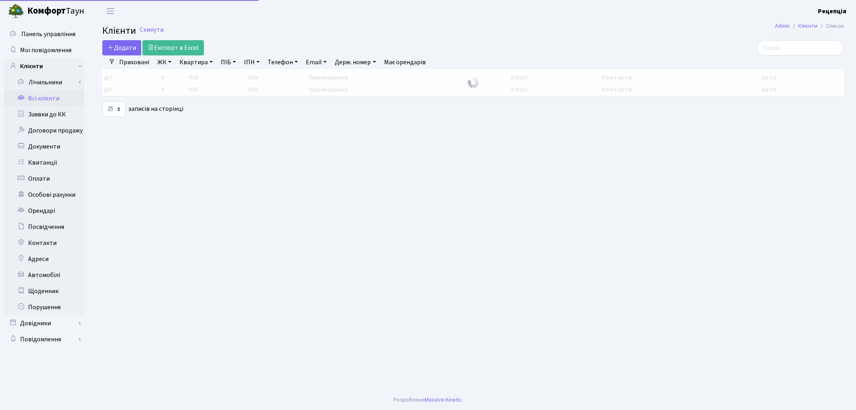
select select "25"
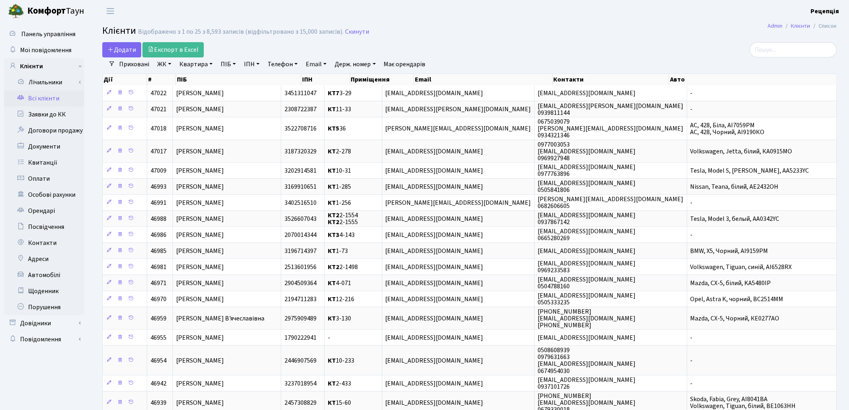
click at [224, 67] on link "ПІБ" at bounding box center [228, 64] width 22 height 14
type input "[PERSON_NAME]"
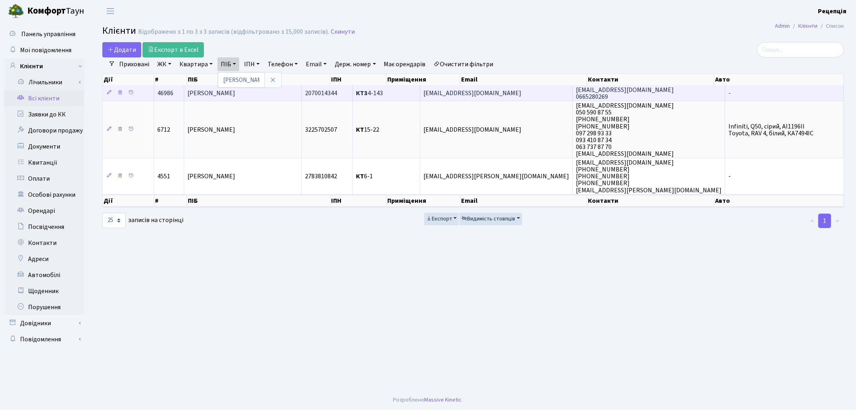
click at [230, 93] on span "[PERSON_NAME]" at bounding box center [211, 93] width 48 height 9
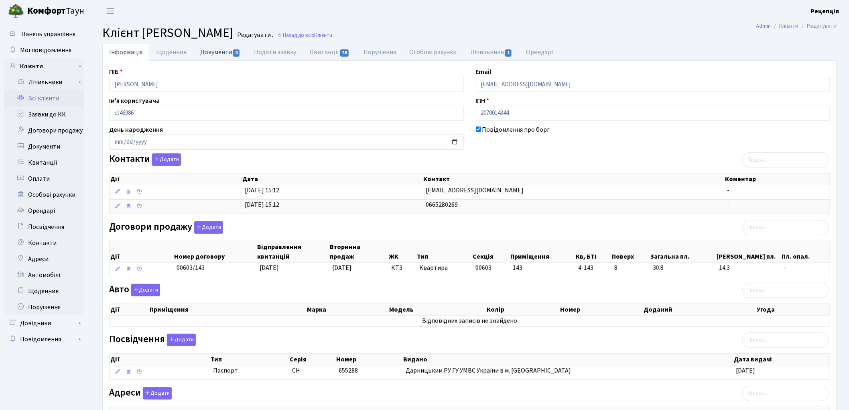
click at [217, 54] on link "Документи 4" at bounding box center [220, 52] width 54 height 16
select select "25"
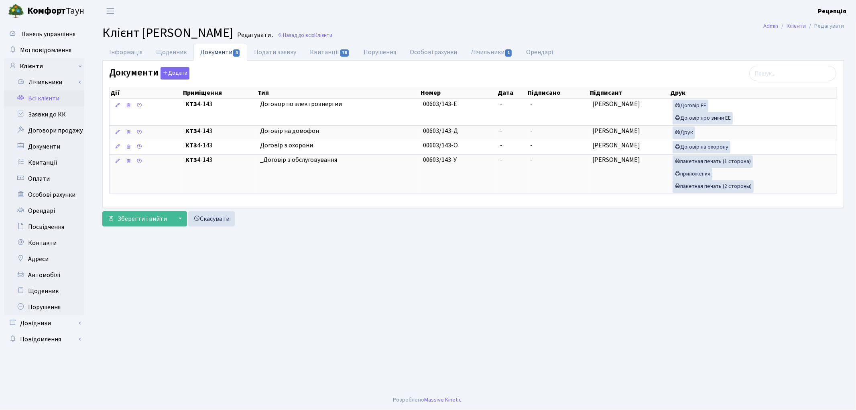
click at [59, 94] on link "Всі клієнти" at bounding box center [44, 98] width 80 height 16
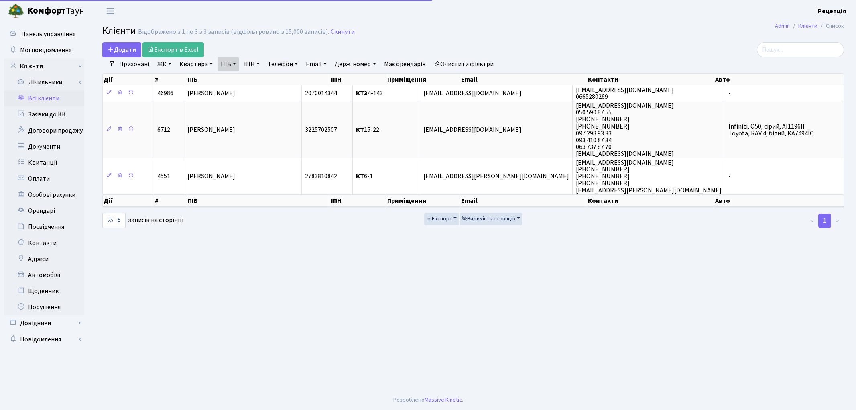
select select "25"
click at [467, 62] on link "Очистити фільтри" at bounding box center [464, 64] width 66 height 14
